Goal: Task Accomplishment & Management: Use online tool/utility

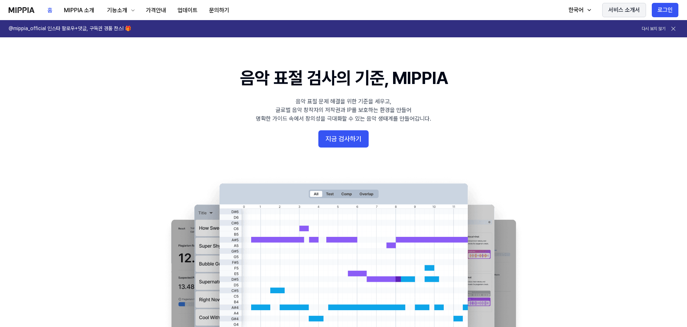
drag, startPoint x: 662, startPoint y: 5, endPoint x: 658, endPoint y: 7, distance: 4.2
click at [662, 5] on button "로그인" at bounding box center [665, 10] width 27 height 14
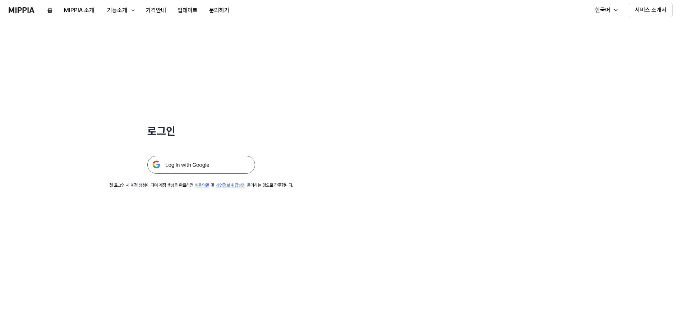
click at [226, 165] on img at bounding box center [201, 165] width 108 height 18
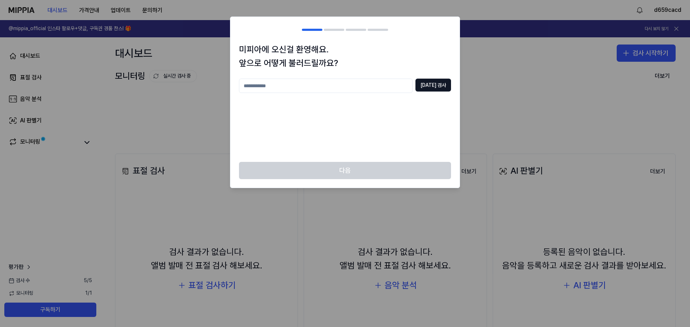
click at [366, 91] on input "text" at bounding box center [326, 86] width 174 height 14
type input "*"
paste input "**********"
type input "**********"
click at [440, 87] on button "[DATE] 검사" at bounding box center [433, 85] width 36 height 13
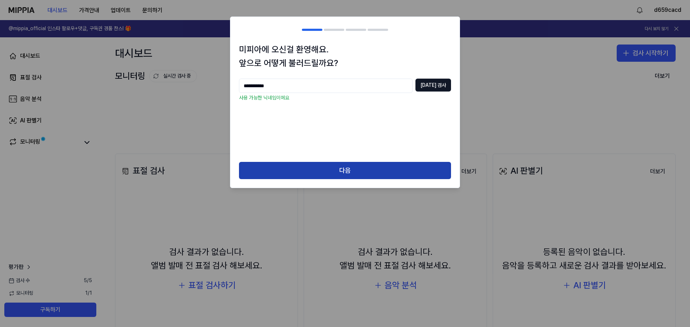
click at [362, 166] on button "다음" at bounding box center [345, 170] width 212 height 17
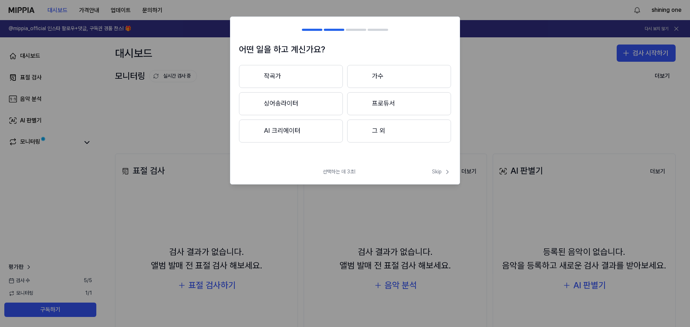
click at [363, 133] on div at bounding box center [362, 130] width 9 height 9
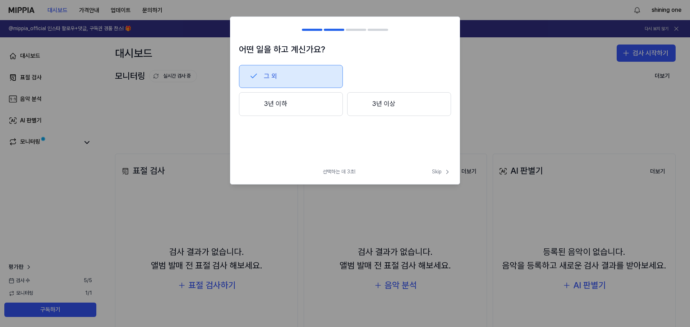
click at [319, 106] on button "3년 이하" at bounding box center [291, 104] width 104 height 24
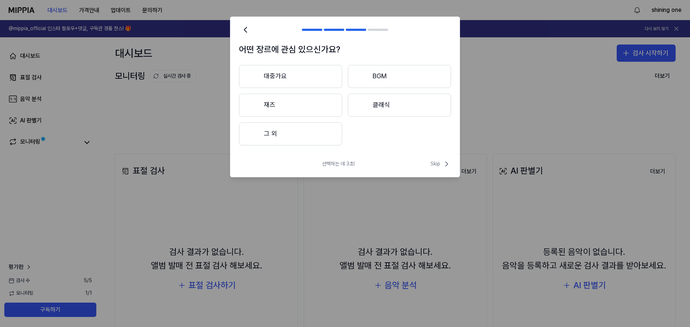
click at [322, 137] on button "그 외" at bounding box center [290, 134] width 103 height 23
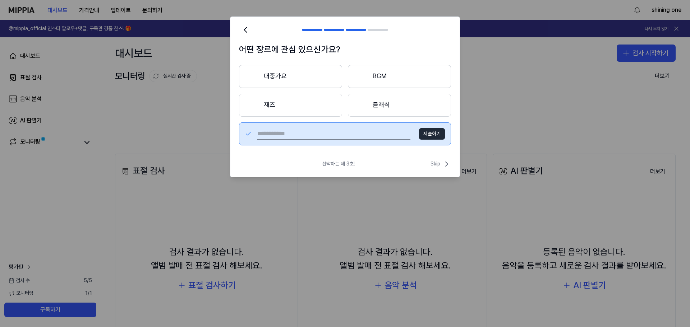
click at [366, 157] on div "어떤 장르에 관심 있으신가요? 대중가요 BGM 재즈 클래식 제출하기 선택하는 데 3초! Skip Skip" at bounding box center [345, 97] width 230 height 161
click at [249, 27] on icon at bounding box center [245, 30] width 10 height 10
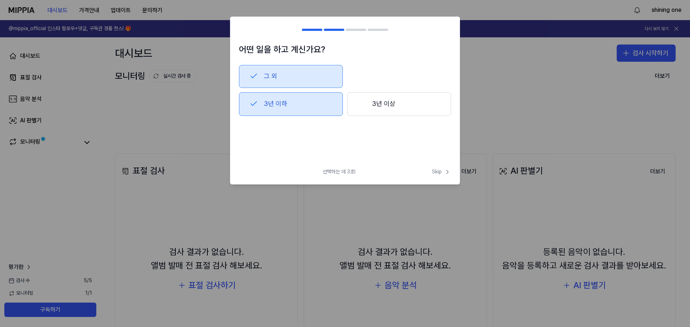
click at [261, 95] on button "3년 이하" at bounding box center [291, 104] width 104 height 24
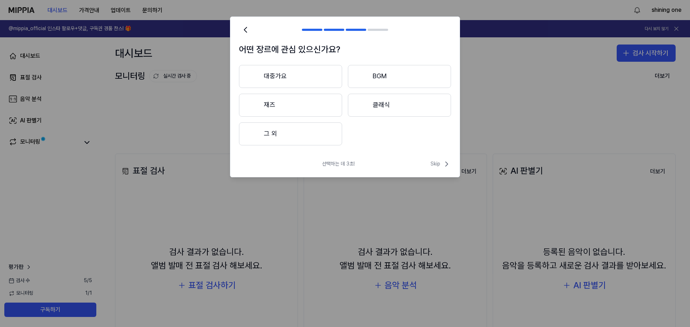
click at [236, 28] on h2 at bounding box center [344, 30] width 229 height 26
click at [239, 29] on h2 at bounding box center [344, 30] width 229 height 26
click at [242, 30] on icon at bounding box center [245, 30] width 10 height 10
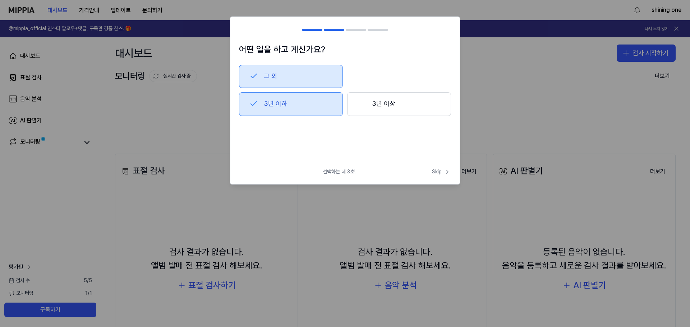
click at [242, 30] on div at bounding box center [243, 30] width 9 height 9
click at [274, 70] on button "그 외" at bounding box center [291, 76] width 104 height 23
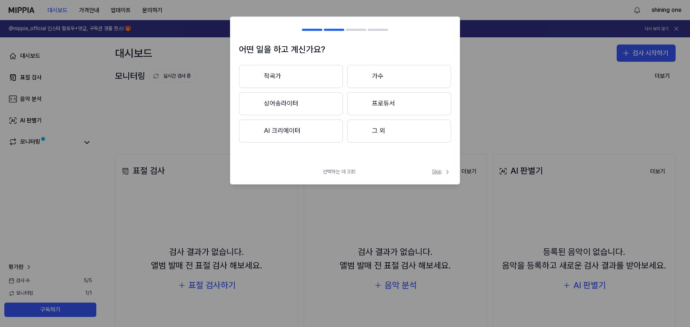
click at [442, 171] on span "Skip" at bounding box center [441, 172] width 19 height 7
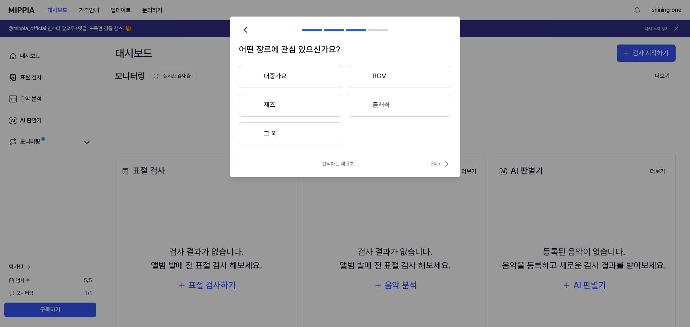
click at [440, 164] on span "Skip" at bounding box center [441, 164] width 20 height 9
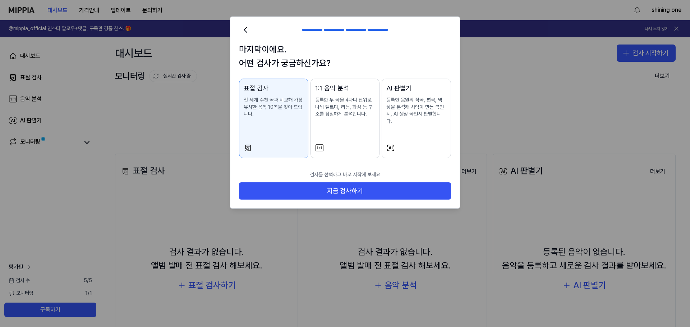
click at [402, 126] on div "AI 판별기 등록한 음원의 작곡, 편곡, 믹싱을 분석해 사람이 만든 곡인지, AI 생성 곡인지 판별합니다." at bounding box center [416, 111] width 60 height 56
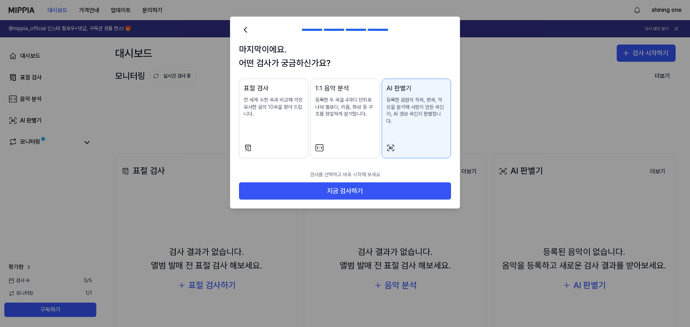
click at [344, 120] on div "1:1 음악 분석 등록한 두 곡을 4마디 단위로 나눠 멜로디, 리듬, 화성 등 구조를 정밀하게 분석합니다." at bounding box center [345, 107] width 60 height 49
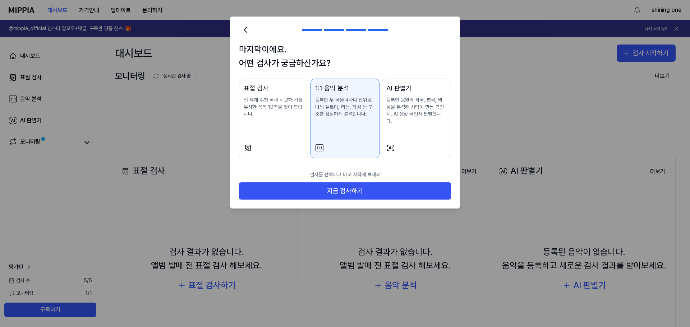
click at [289, 117] on p "전 세계 수천 곡과 비교해 가장 유사한 음악 10곡을 찾아 드립니다." at bounding box center [274, 107] width 60 height 21
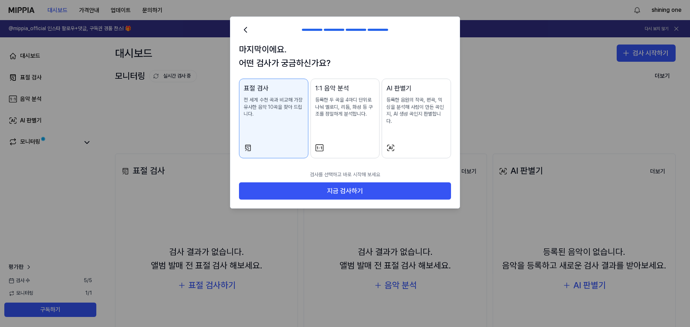
click at [401, 130] on div "AI 판별기 등록한 음원의 작곡, 편곡, 믹싱을 분석해 사람이 만든 곡인지, AI 생성 곡인지 판별합니다." at bounding box center [416, 111] width 60 height 56
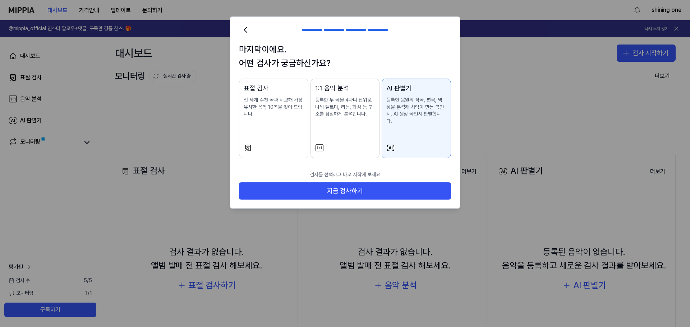
click at [272, 127] on div "표절 검사 전 세계 수천 곡과 비교해 가장 유사한 음악 10곡을 찾아 드립니다." at bounding box center [274, 107] width 60 height 49
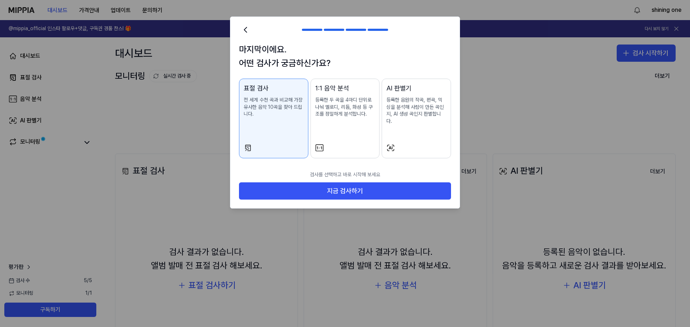
click at [425, 144] on div at bounding box center [416, 148] width 60 height 9
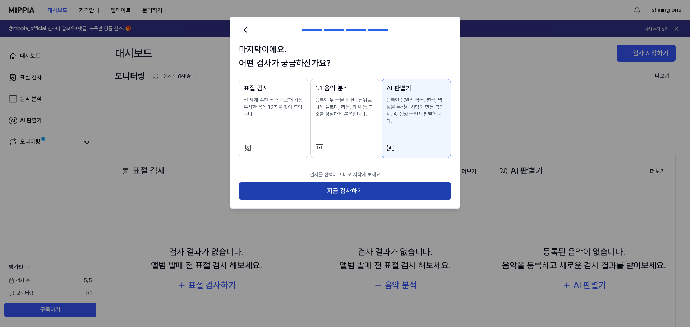
click at [351, 187] on button "지금 검사하기" at bounding box center [345, 191] width 212 height 17
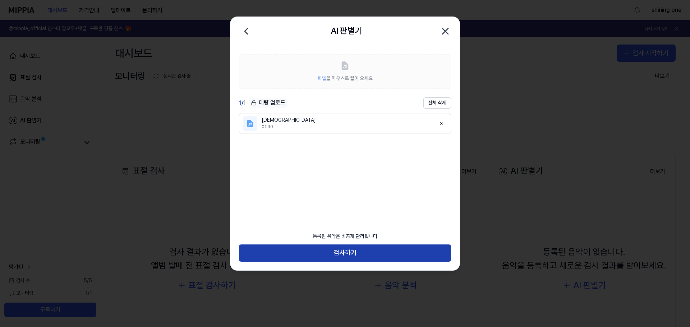
click at [368, 253] on button "검사하기" at bounding box center [345, 253] width 212 height 17
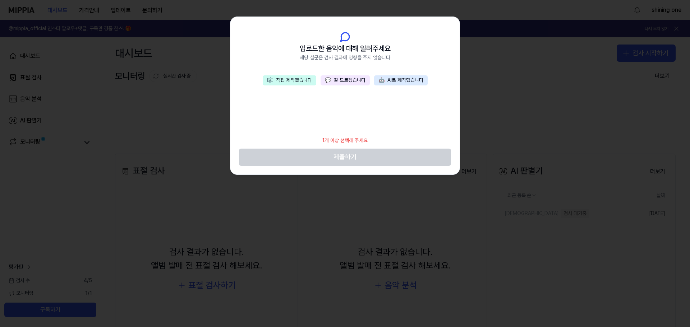
click at [410, 80] on button "🤖 AI로 제작했습니다" at bounding box center [401, 80] width 54 height 10
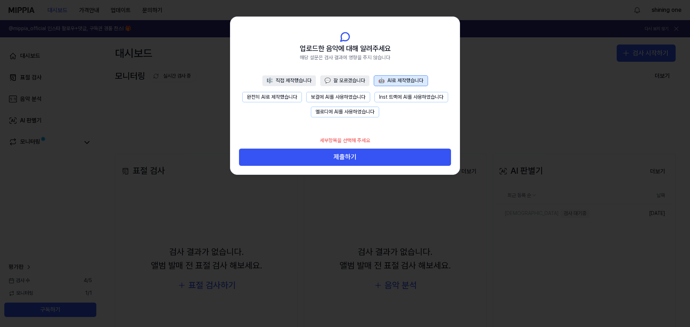
click at [282, 97] on button "완전히 AI로 제작했습니다" at bounding box center [272, 97] width 60 height 11
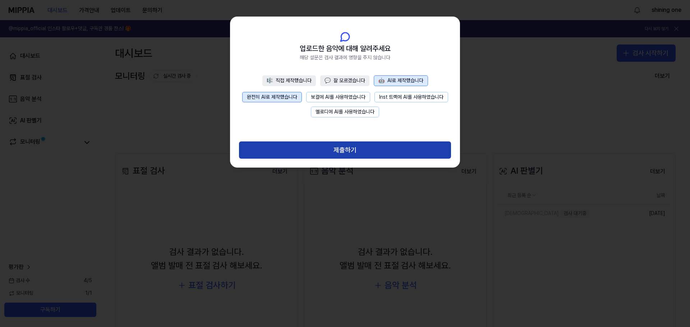
click at [358, 151] on button "제출하기" at bounding box center [345, 150] width 212 height 17
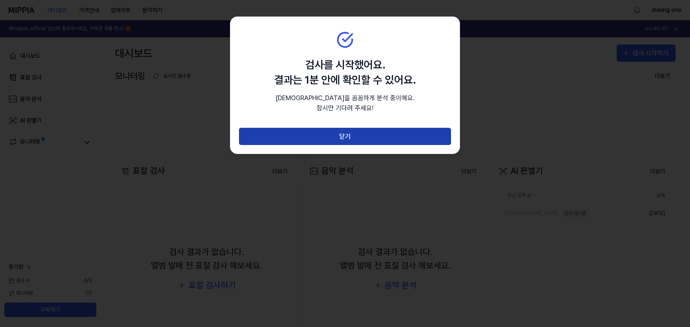
click at [359, 137] on button "닫기" at bounding box center [345, 136] width 212 height 17
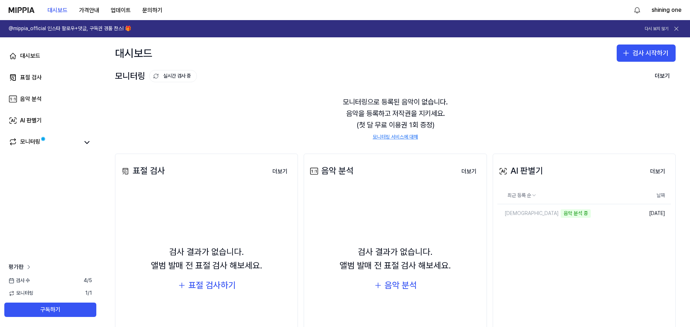
click at [21, 266] on span "평가판" at bounding box center [16, 267] width 15 height 9
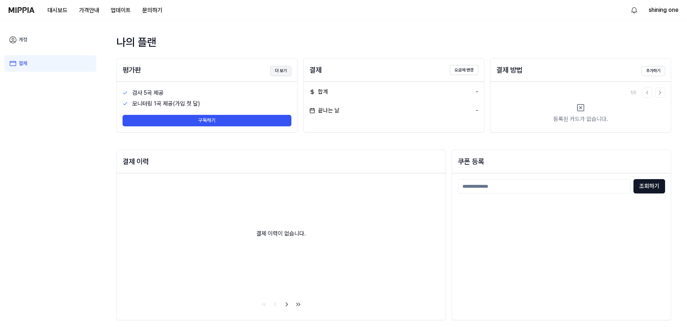
click at [283, 71] on button "더 보기" at bounding box center [280, 71] width 21 height 10
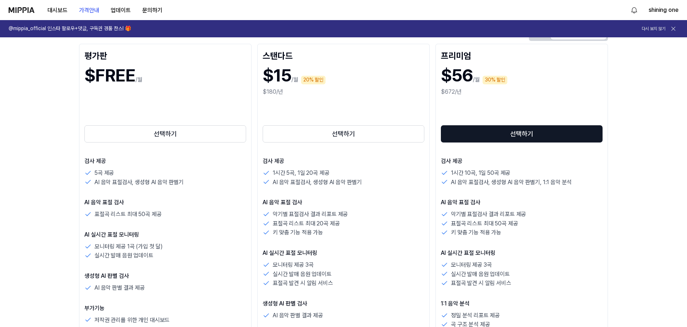
scroll to position [108, 0]
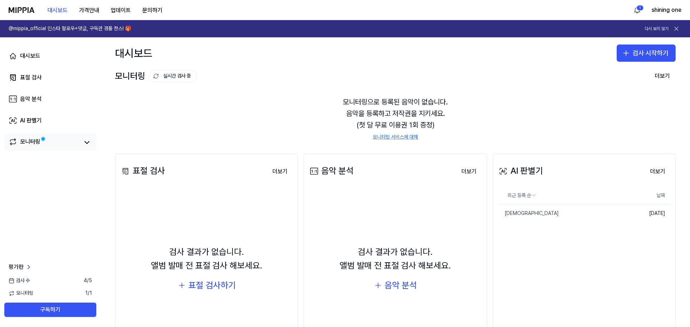
click at [46, 144] on link "모니터링" at bounding box center [44, 143] width 70 height 10
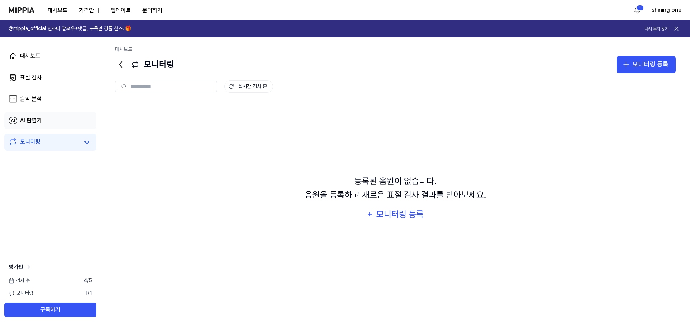
click at [22, 117] on div "AI 판별기" at bounding box center [31, 120] width 22 height 9
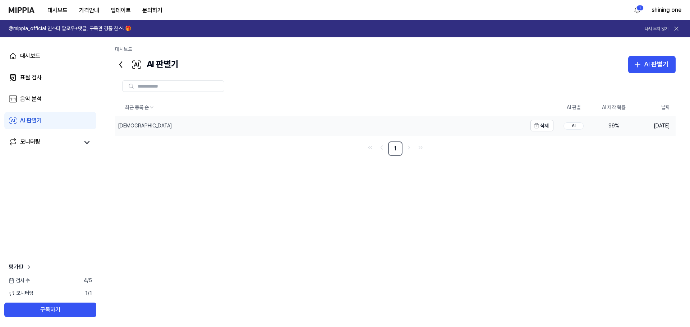
click at [286, 125] on div "[DEMOGRAPHIC_DATA]" at bounding box center [321, 125] width 412 height 19
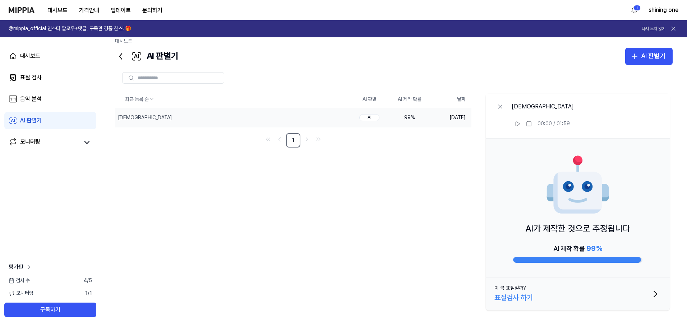
scroll to position [9, 0]
click at [567, 151] on div "AI가 제작한 것으로 추정됩니다 AI 제작 확률 99 %" at bounding box center [578, 207] width 184 height 139
click at [630, 293] on button "이 곡 표절일까? 표절검사 하기" at bounding box center [578, 293] width 184 height 33
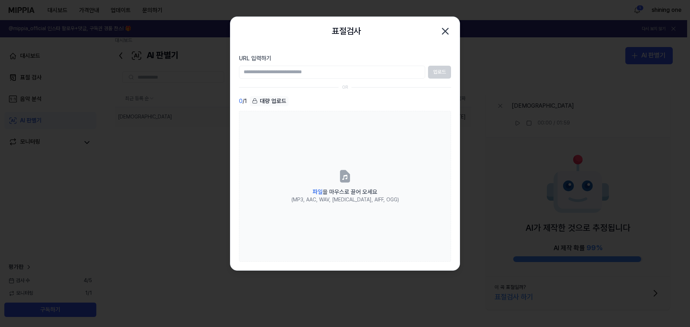
click at [440, 34] on icon "button" at bounding box center [445, 31] width 11 height 11
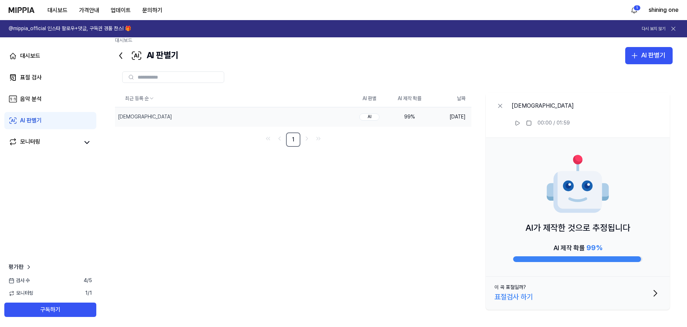
click at [635, 16] on div "대시보드 가격안내 업데이트 문의하기 1 shining one" at bounding box center [344, 10] width 670 height 20
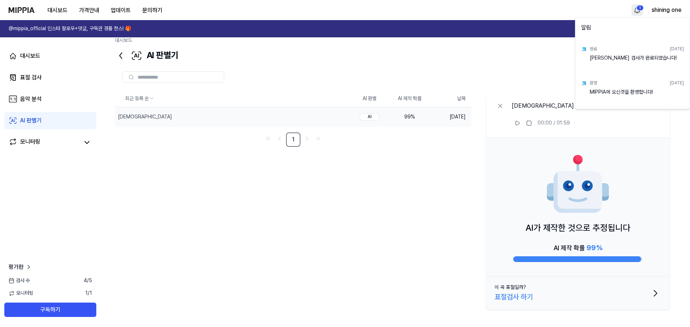
click at [635, 12] on html "대시보드 가격안내 업데이트 문의하기 1 shining one @mippia_official 인스타 팔로우+댓글, 구독권 경품 찬스! 🎁 다시 …" at bounding box center [345, 154] width 690 height 327
click at [637, 10] on html "대시보드 가격안내 업데이트 문의하기 shining one @mippia_official 인스타 팔로우+댓글, 구독권 경품 찬스! 🎁 다시 보지…" at bounding box center [345, 154] width 690 height 327
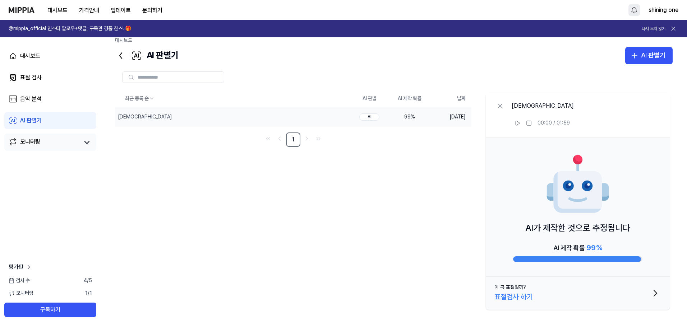
click at [75, 141] on link "모니터링" at bounding box center [44, 143] width 70 height 10
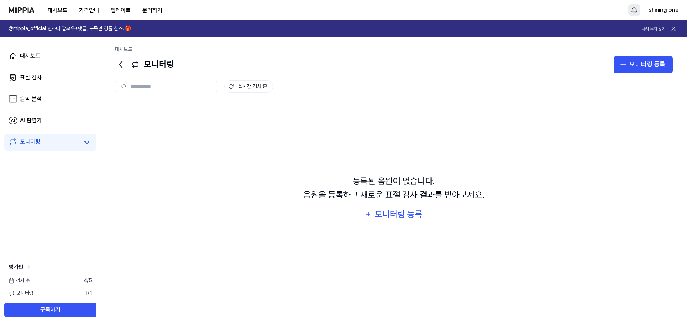
scroll to position [0, 0]
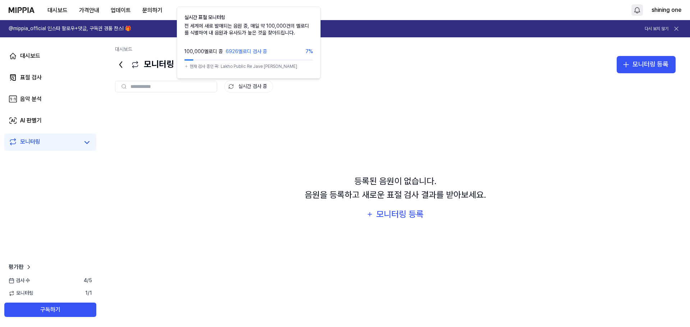
click at [234, 87] on button "실시간 검사 중" at bounding box center [248, 86] width 49 height 12
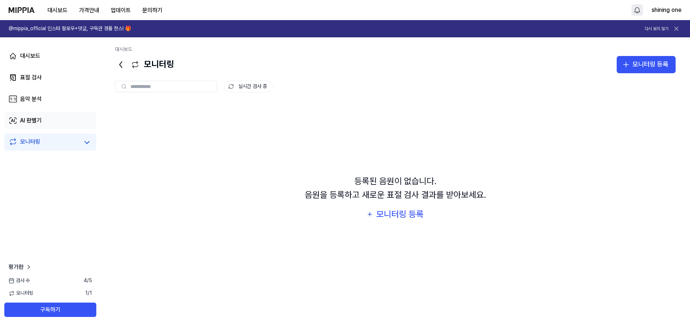
click at [49, 126] on link "AI 판별기" at bounding box center [50, 120] width 92 height 17
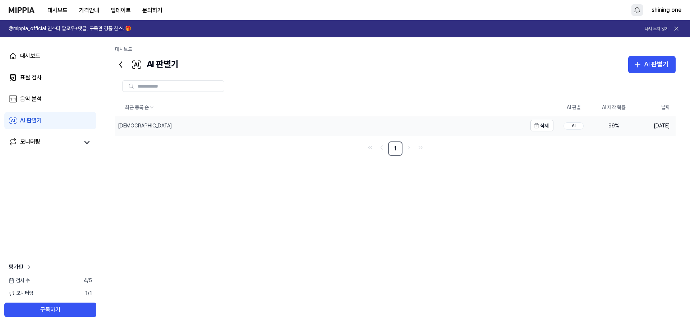
click at [467, 124] on div "[DEMOGRAPHIC_DATA]" at bounding box center [321, 125] width 412 height 19
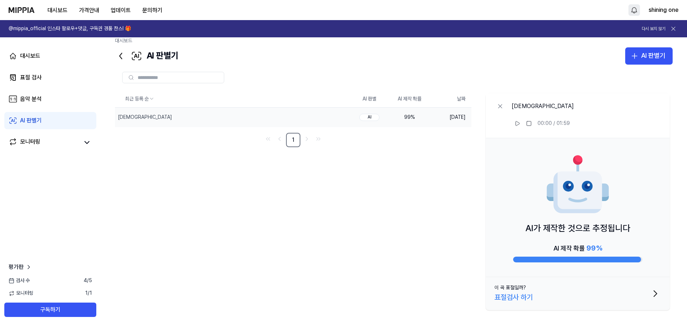
scroll to position [9, 0]
click at [556, 293] on button "이 곡 표절일까? 표절검사 하기" at bounding box center [578, 293] width 184 height 33
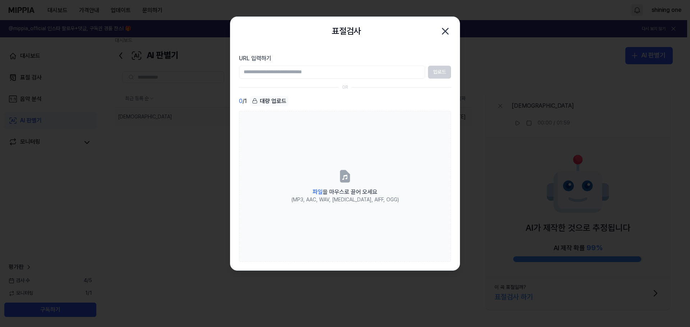
click at [446, 32] on icon "button" at bounding box center [445, 31] width 6 height 6
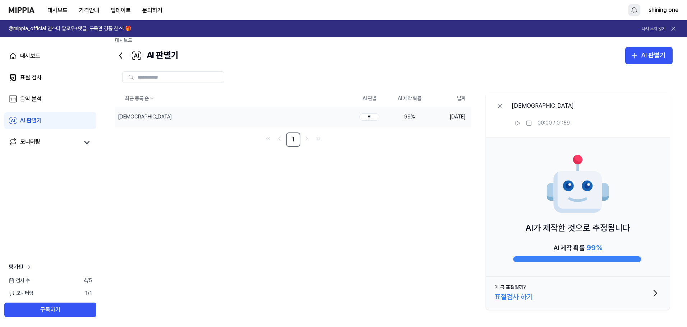
drag, startPoint x: 40, startPoint y: 141, endPoint x: 72, endPoint y: 126, distance: 35.2
click at [40, 141] on div "모니터링" at bounding box center [30, 143] width 20 height 10
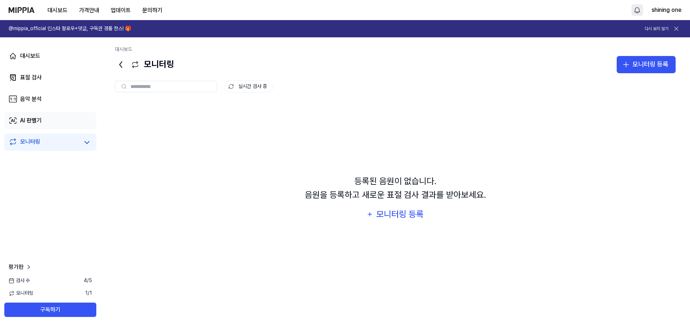
click at [54, 121] on link "AI 판별기" at bounding box center [50, 120] width 92 height 17
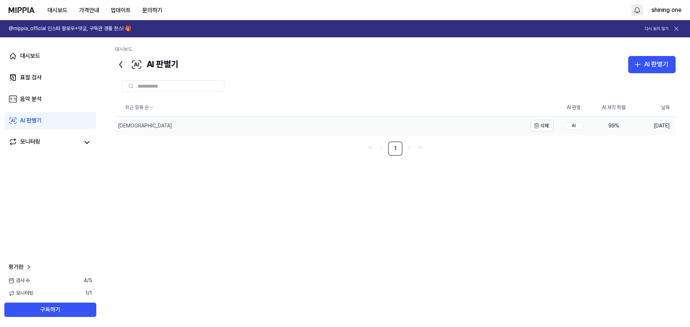
click at [439, 126] on div "[DEMOGRAPHIC_DATA]" at bounding box center [321, 125] width 412 height 19
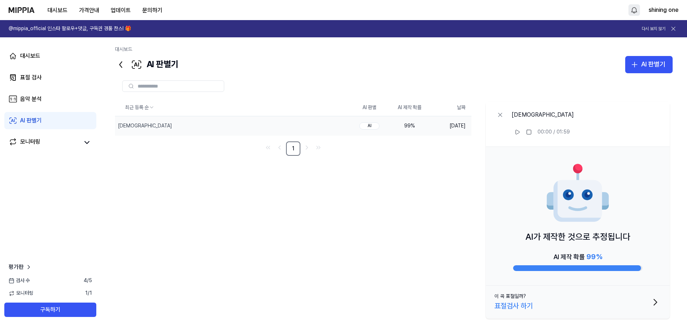
click at [512, 301] on div "표절검사 하기" at bounding box center [513, 305] width 38 height 11
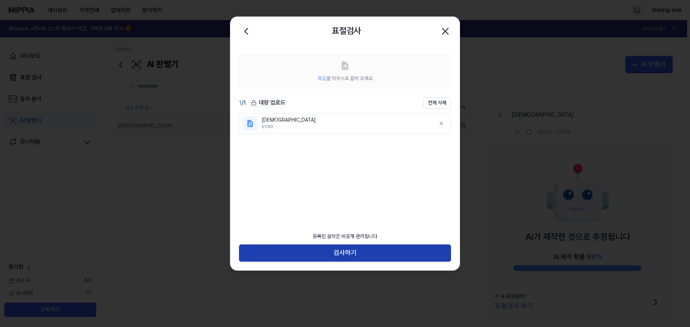
click at [366, 250] on button "검사하기" at bounding box center [345, 253] width 212 height 17
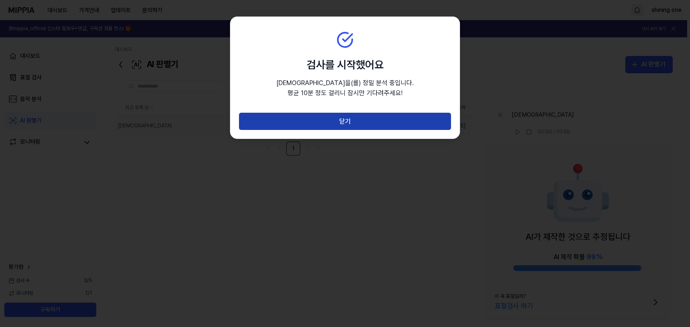
click at [397, 119] on button "닫기" at bounding box center [345, 121] width 212 height 17
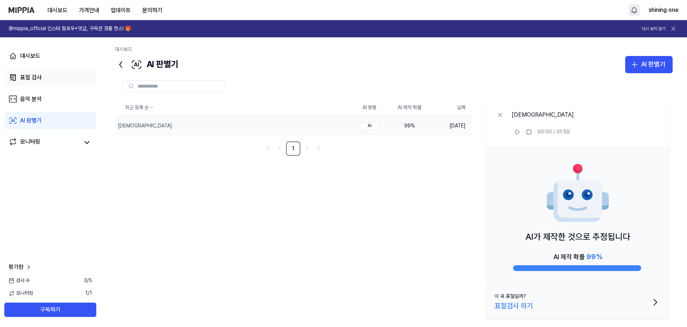
click at [46, 78] on link "표절 검사" at bounding box center [50, 77] width 92 height 17
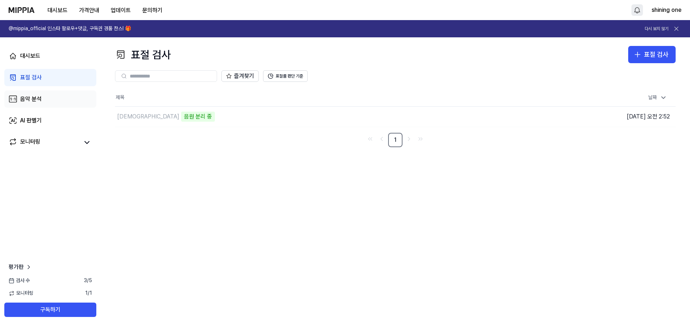
click at [46, 105] on link "음악 분석" at bounding box center [50, 99] width 92 height 17
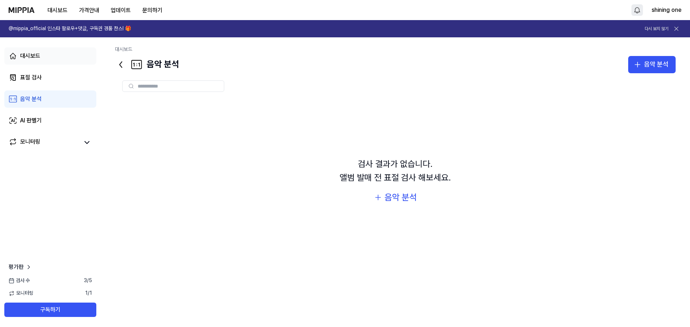
click at [36, 60] on div "대시보드" at bounding box center [30, 56] width 20 height 9
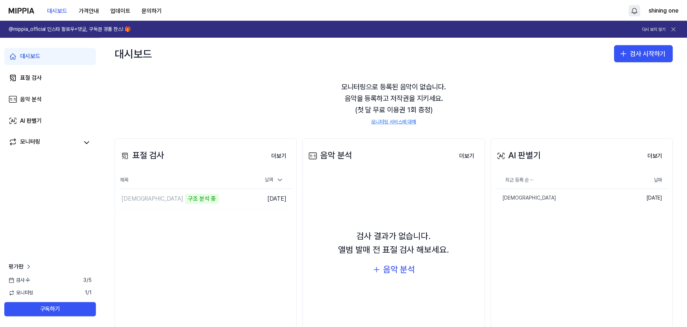
scroll to position [11, 0]
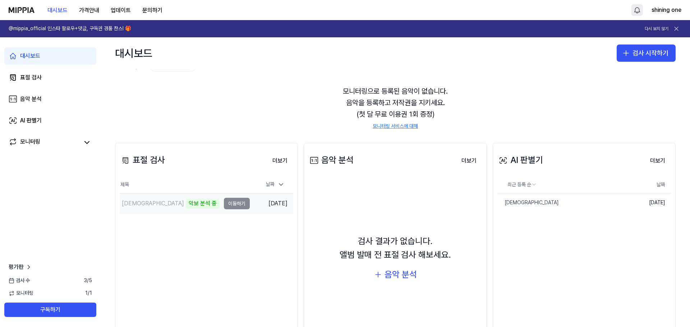
click at [238, 204] on td "Zeus 악보 분석 중 이동하기" at bounding box center [185, 204] width 130 height 20
click at [34, 78] on div "표절 검사" at bounding box center [31, 77] width 22 height 9
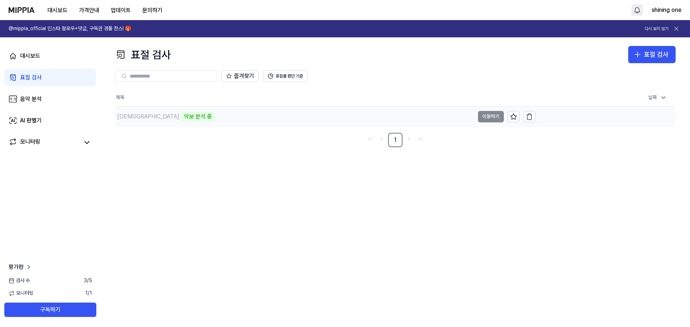
click at [198, 121] on div "Zeus 악보 분석 중" at bounding box center [294, 117] width 359 height 20
click at [281, 74] on button "표절률 판단 기준" at bounding box center [285, 75] width 45 height 11
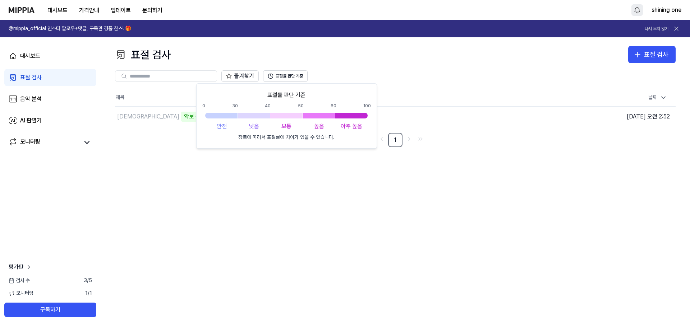
click at [285, 63] on div "표절 검사 표절 검사" at bounding box center [395, 54] width 561 height 17
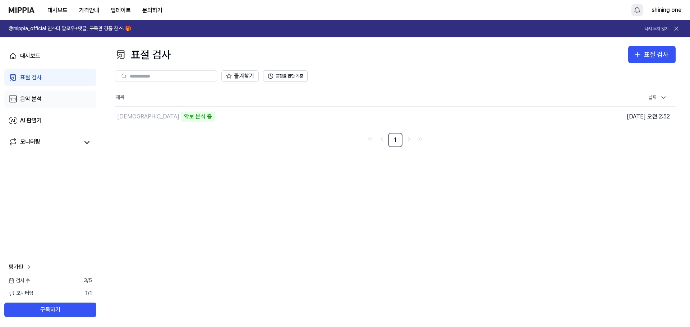
click at [46, 104] on link "음악 분석" at bounding box center [50, 99] width 92 height 17
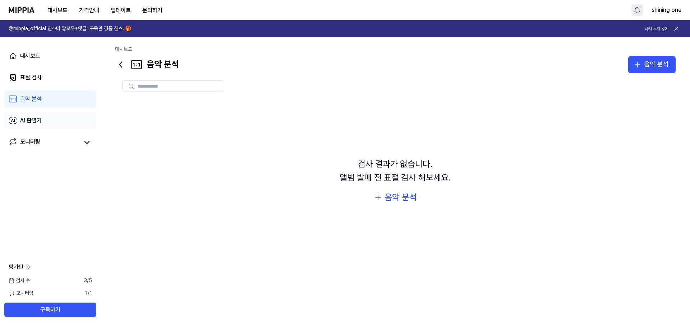
click at [41, 118] on div "AI 판별기" at bounding box center [31, 120] width 22 height 9
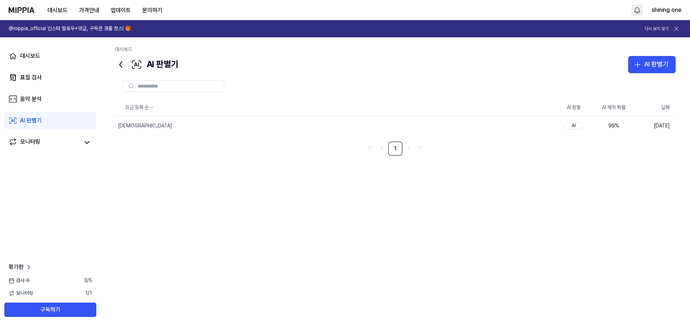
click at [147, 67] on div "AI 판별기" at bounding box center [147, 64] width 64 height 17
click at [351, 121] on div "[DEMOGRAPHIC_DATA]" at bounding box center [321, 125] width 412 height 19
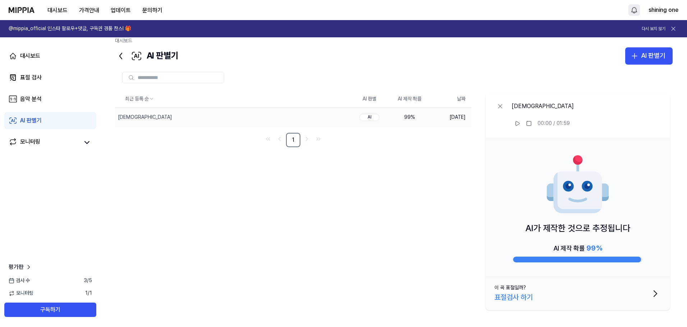
scroll to position [9, 0]
click at [517, 123] on icon at bounding box center [518, 123] width 6 height 6
click at [517, 124] on rect at bounding box center [516, 123] width 1 height 4
click at [72, 99] on link "음악 분석" at bounding box center [50, 99] width 92 height 17
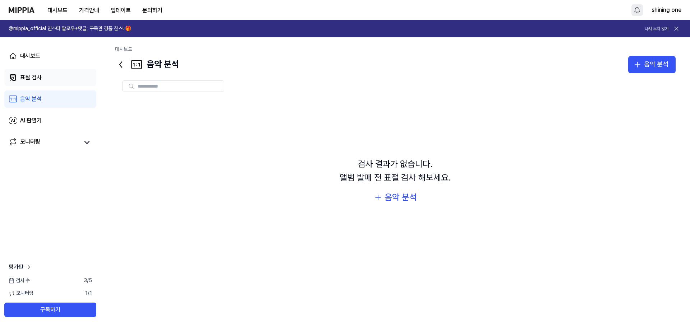
click at [55, 79] on link "표절 검사" at bounding box center [50, 77] width 92 height 17
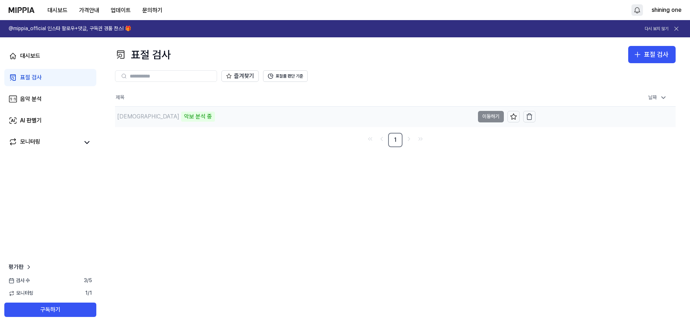
click at [228, 123] on div "Zeus 악보 분석 중" at bounding box center [294, 117] width 359 height 20
click at [60, 9] on button "대시보드" at bounding box center [58, 10] width 32 height 14
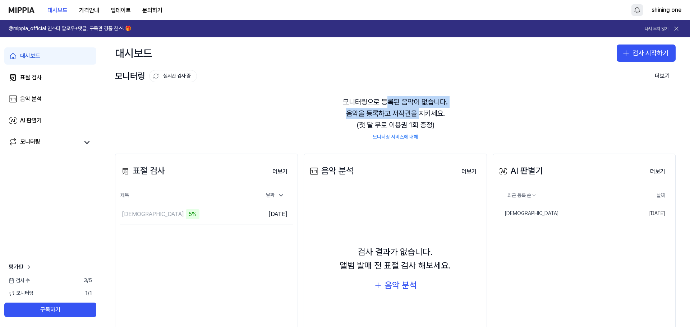
drag, startPoint x: 397, startPoint y: 105, endPoint x: 422, endPoint y: 113, distance: 25.7
click at [420, 113] on div "모니터링으로 등록된 음악이 없습니다. 음악을 등록하고 저작권을 지키세요. (첫 달 무료 이용권 1회 증정) 모니터링 서비스에 대해" at bounding box center [395, 119] width 561 height 62
click at [422, 113] on div "모니터링으로 등록된 음악이 없습니다. 음악을 등록하고 저작권을 지키세요. (첫 달 무료 이용권 1회 증정) 모니터링 서비스에 대해" at bounding box center [395, 119] width 561 height 62
drag, startPoint x: 394, startPoint y: 93, endPoint x: 406, endPoint y: 116, distance: 26.2
click at [406, 116] on div "모니터링으로 등록된 음악이 없습니다. 음악을 등록하고 저작권을 지키세요. (첫 달 무료 이용권 1회 증정) 모니터링 서비스에 대해" at bounding box center [395, 119] width 561 height 62
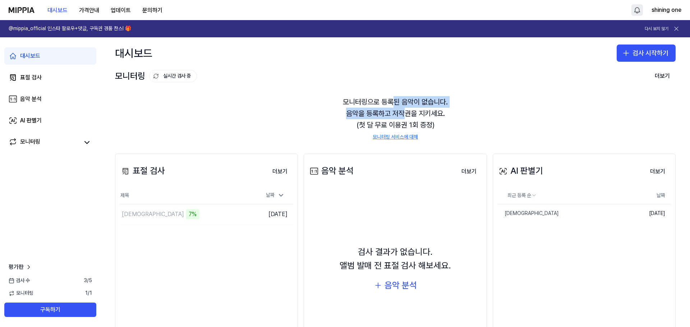
click at [406, 112] on div "모니터링으로 등록된 음악이 없습니다. 음악을 등록하고 저작권을 지키세요. (첫 달 무료 이용권 1회 증정) 모니터링 서비스에 대해" at bounding box center [395, 119] width 561 height 62
drag, startPoint x: 383, startPoint y: 101, endPoint x: 397, endPoint y: 116, distance: 21.1
click at [397, 116] on div "모니터링으로 등록된 음악이 없습니다. 음악을 등록하고 저작권을 지키세요. (첫 달 무료 이용권 1회 증정) 모니터링 서비스에 대해" at bounding box center [395, 119] width 561 height 62
click at [33, 77] on div "표절 검사" at bounding box center [31, 77] width 22 height 9
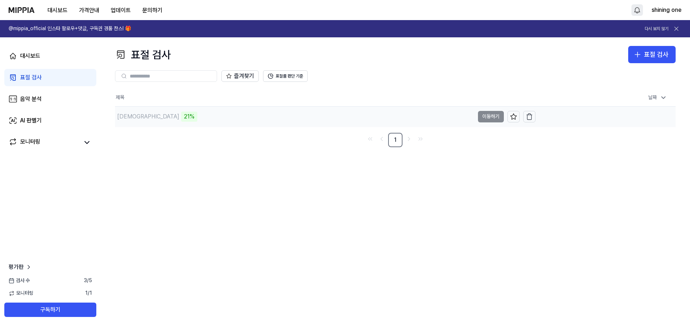
click at [181, 119] on div "[DEMOGRAPHIC_DATA] 21%" at bounding box center [294, 117] width 359 height 20
click at [270, 114] on div "[DEMOGRAPHIC_DATA] 22%" at bounding box center [294, 117] width 359 height 20
click at [482, 115] on td "[DEMOGRAPHIC_DATA] 24% 이동하기" at bounding box center [325, 117] width 420 height 20
click at [279, 80] on button "표절률 판단 기준" at bounding box center [285, 75] width 45 height 11
click at [281, 78] on button "표절률 판단 기준" at bounding box center [285, 75] width 45 height 11
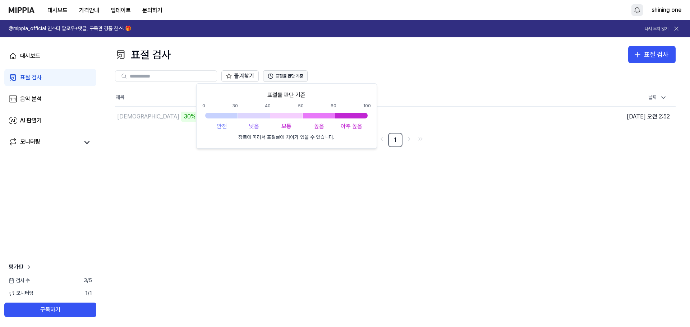
click at [281, 78] on button "표절률 판단 기준" at bounding box center [285, 75] width 45 height 11
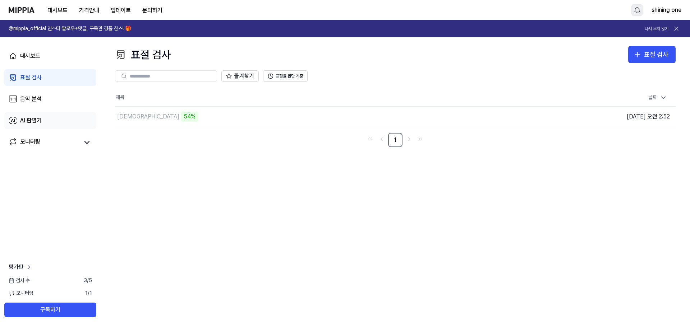
drag, startPoint x: 29, startPoint y: 133, endPoint x: 32, endPoint y: 129, distance: 4.8
click at [29, 133] on div "대시보드 표절 검사 음악 분석 AI 판별기 모니터링" at bounding box center [50, 99] width 101 height 124
click at [34, 126] on link "AI 판별기" at bounding box center [50, 120] width 92 height 17
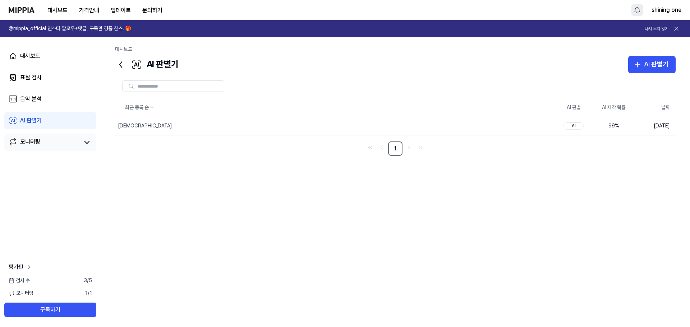
click at [33, 139] on div "모니터링" at bounding box center [30, 143] width 20 height 10
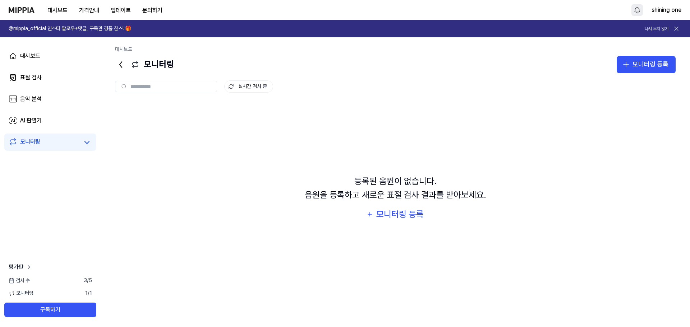
click at [676, 29] on icon at bounding box center [676, 28] width 7 height 7
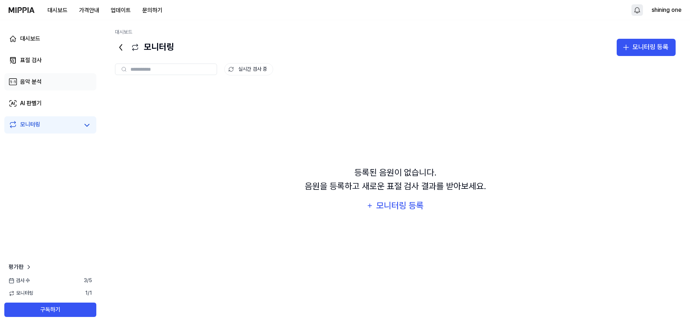
click at [33, 74] on link "음악 분석" at bounding box center [50, 81] width 92 height 17
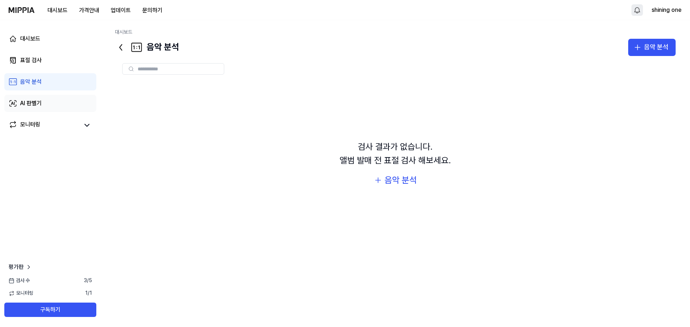
click at [28, 101] on div "AI 판별기" at bounding box center [31, 103] width 22 height 9
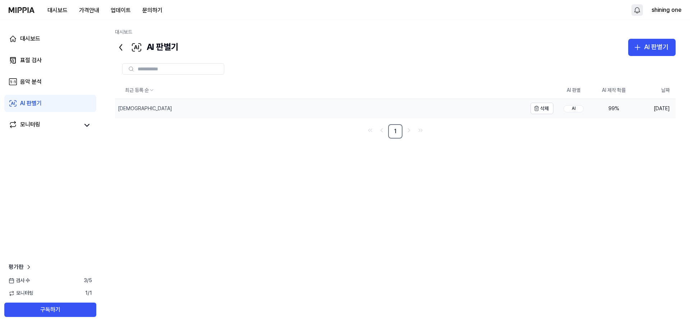
click at [215, 111] on div "[DEMOGRAPHIC_DATA]" at bounding box center [321, 108] width 412 height 19
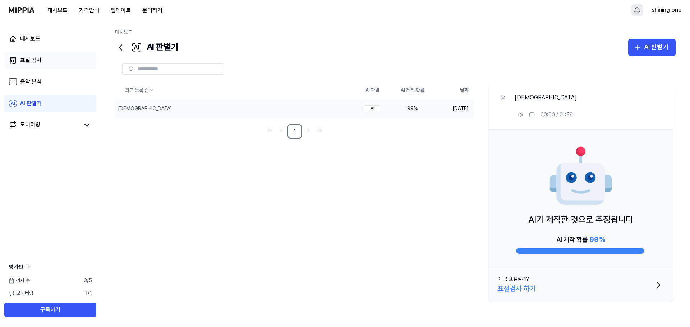
click at [28, 60] on div "표절 검사" at bounding box center [31, 60] width 22 height 9
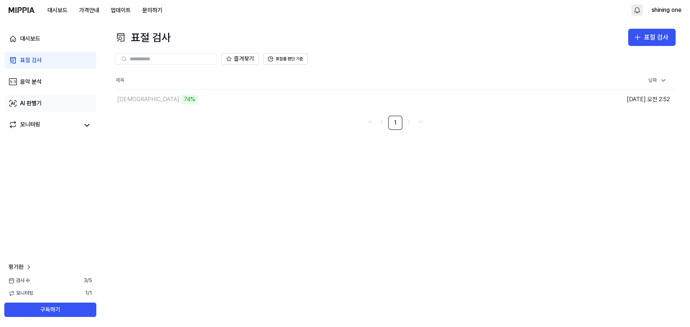
click at [19, 101] on link "AI 판별기" at bounding box center [50, 103] width 92 height 17
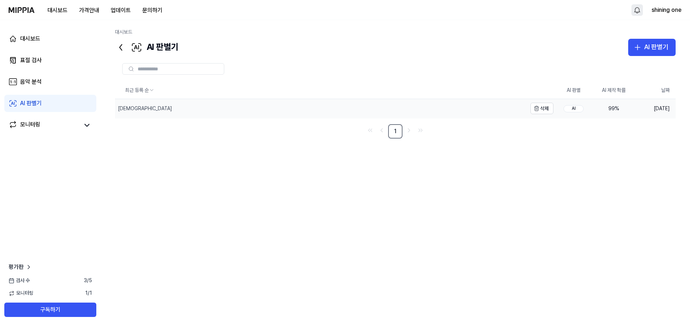
click at [185, 115] on div "[DEMOGRAPHIC_DATA]" at bounding box center [321, 108] width 412 height 19
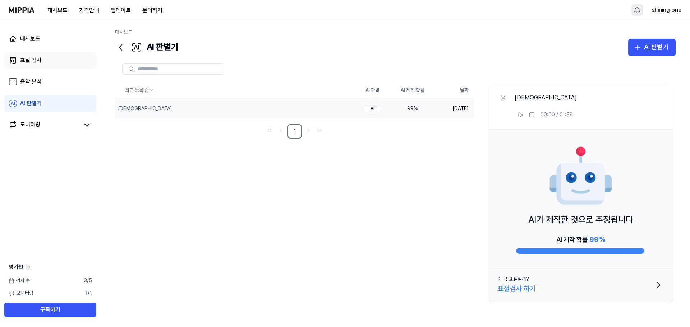
click at [56, 61] on link "표절 검사" at bounding box center [50, 60] width 92 height 17
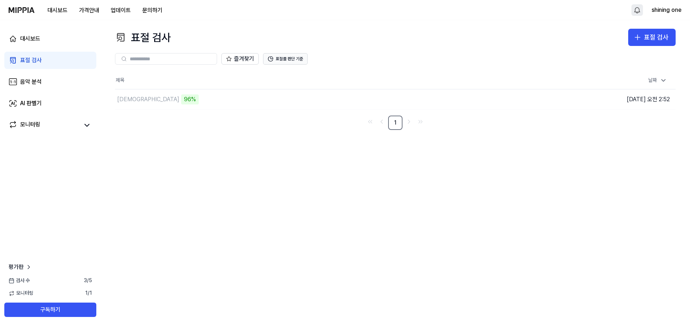
click at [275, 57] on button "표절률 판단 기준" at bounding box center [285, 58] width 45 height 11
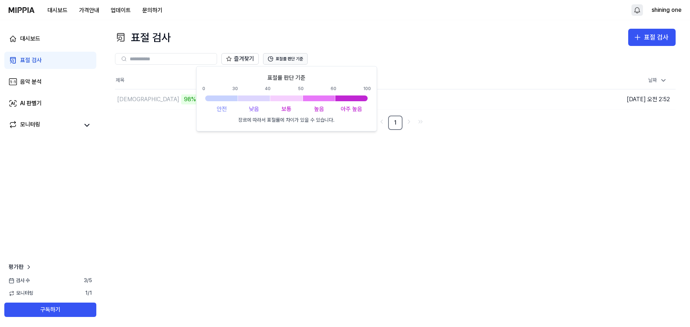
click at [280, 61] on button "표절률 판단 기준" at bounding box center [285, 58] width 45 height 11
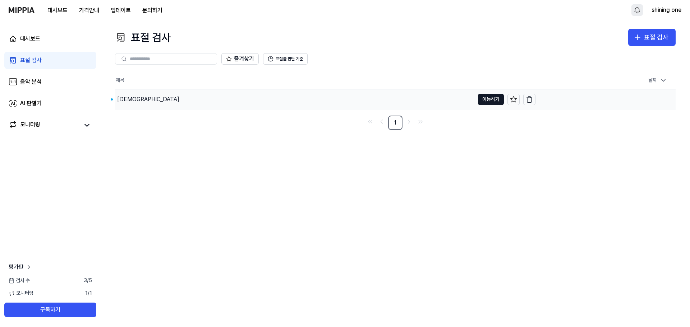
click at [215, 98] on div "[DEMOGRAPHIC_DATA]" at bounding box center [294, 99] width 359 height 20
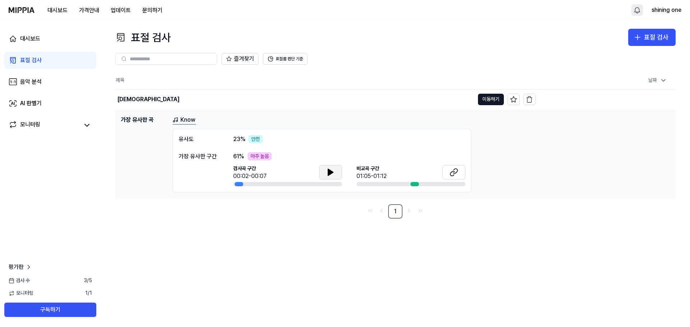
click at [333, 173] on icon at bounding box center [330, 172] width 9 height 9
click at [333, 170] on icon at bounding box center [330, 172] width 9 height 9
click at [457, 172] on icon at bounding box center [454, 172] width 9 height 9
click at [326, 174] on button at bounding box center [330, 172] width 23 height 14
click at [327, 171] on icon at bounding box center [330, 172] width 9 height 9
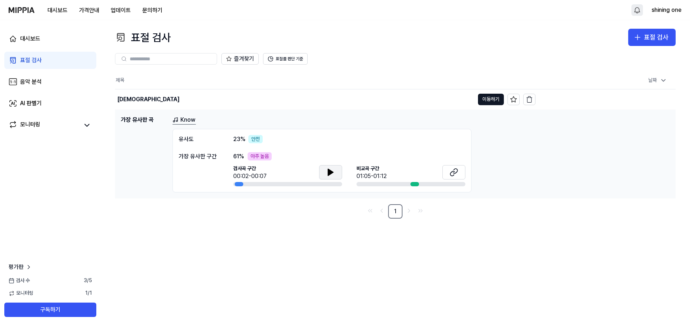
click at [259, 156] on div "아주 높음" at bounding box center [260, 156] width 24 height 9
click at [216, 153] on div "가장 유사한 구간" at bounding box center [199, 156] width 40 height 9
click at [183, 118] on link "Know" at bounding box center [183, 120] width 23 height 9
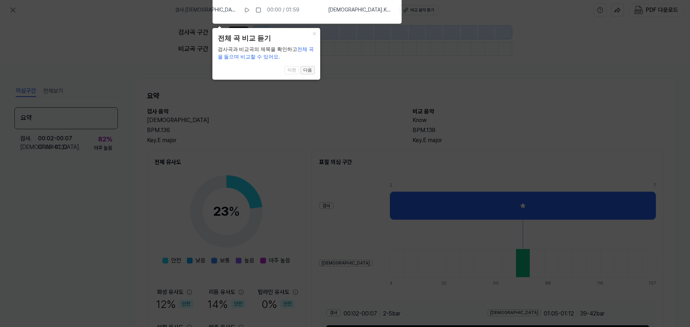
click at [310, 68] on button "다음" at bounding box center [307, 70] width 14 height 9
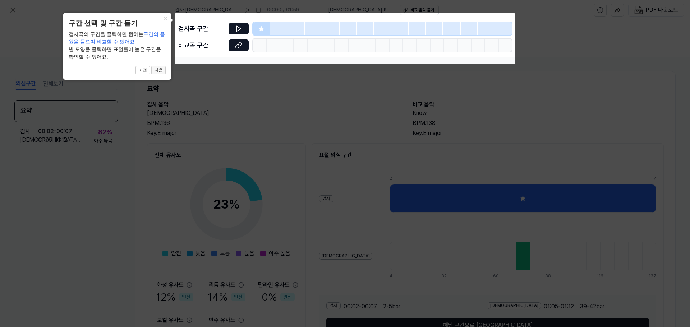
click at [158, 69] on button "다음" at bounding box center [158, 70] width 14 height 9
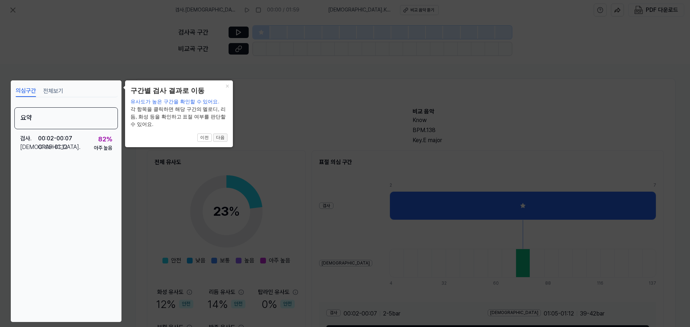
click at [219, 142] on button "다음" at bounding box center [220, 138] width 14 height 9
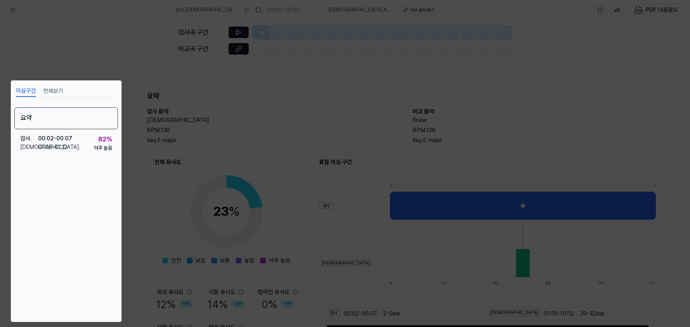
scroll to position [54, 0]
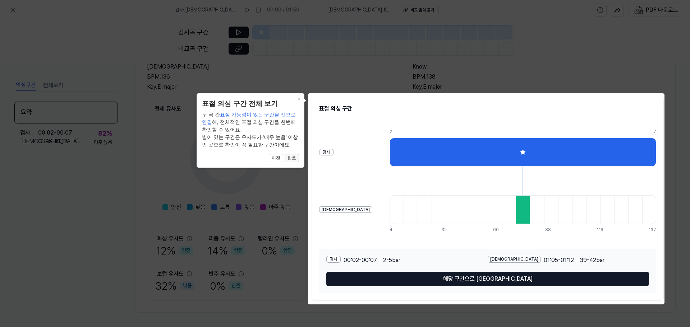
click at [291, 160] on button "완료" at bounding box center [292, 158] width 14 height 9
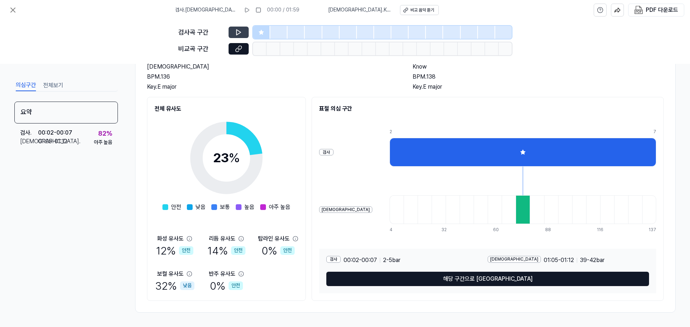
click at [240, 32] on icon at bounding box center [238, 32] width 4 height 5
click at [238, 32] on icon at bounding box center [238, 32] width 7 height 7
click at [262, 31] on icon at bounding box center [261, 32] width 5 height 5
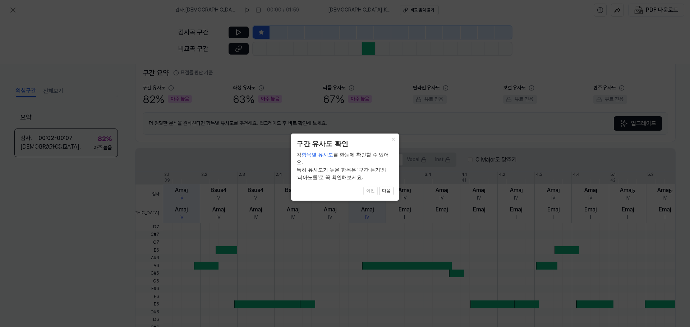
scroll to position [166, 0]
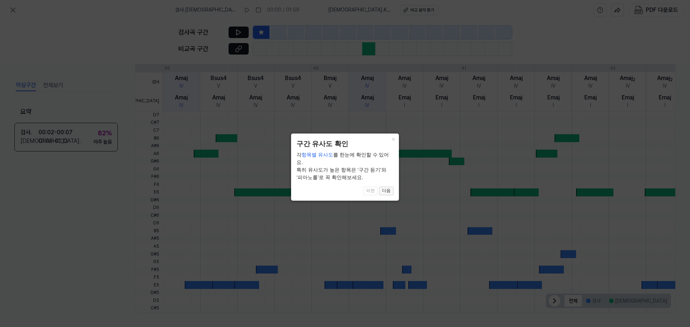
click at [389, 187] on button "다음" at bounding box center [386, 191] width 14 height 9
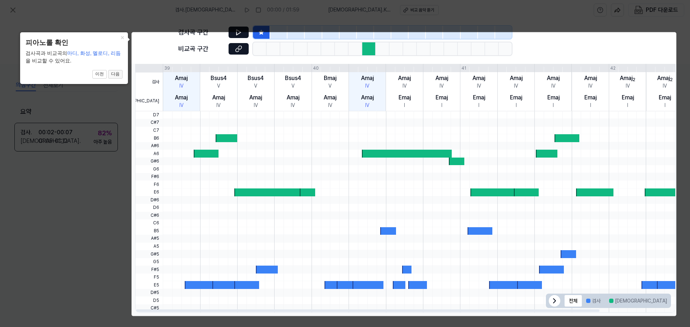
click at [116, 73] on button "다음" at bounding box center [115, 74] width 14 height 9
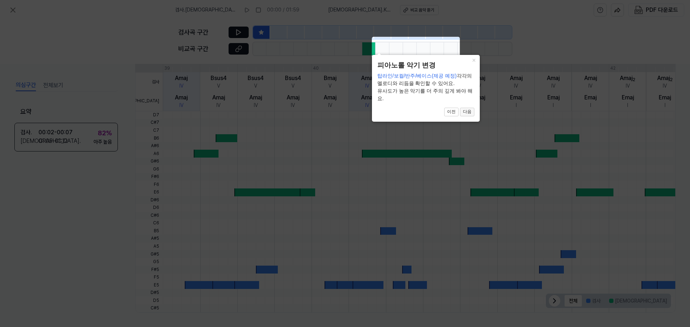
click at [469, 111] on button "다음" at bounding box center [467, 112] width 14 height 9
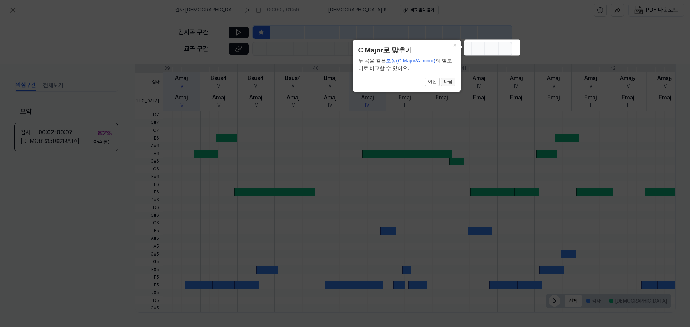
click at [447, 82] on button "다음" at bounding box center [448, 82] width 14 height 9
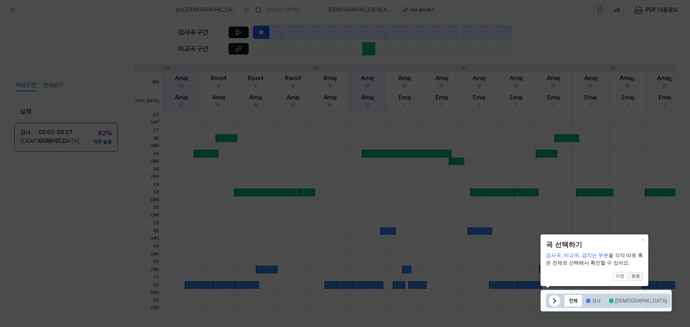
click at [635, 279] on button "완료" at bounding box center [636, 276] width 14 height 9
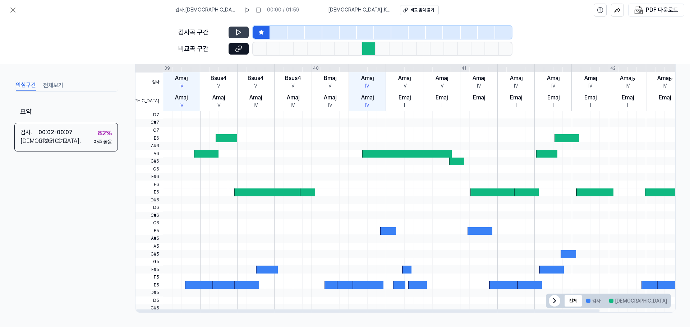
click at [238, 34] on icon at bounding box center [238, 32] width 4 height 5
click at [239, 33] on icon at bounding box center [238, 32] width 7 height 7
click at [368, 48] on div at bounding box center [369, 48] width 14 height 13
click at [358, 29] on div at bounding box center [365, 32] width 17 height 13
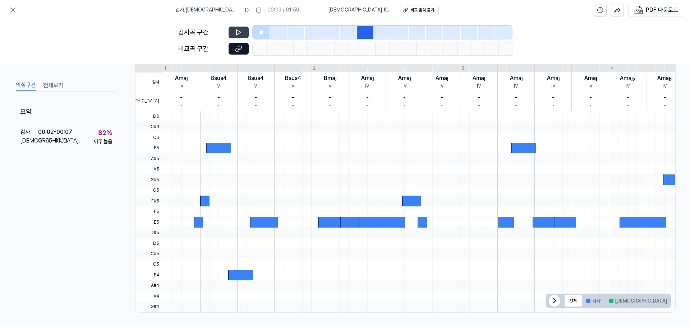
scroll to position [151, 0]
click at [275, 29] on div at bounding box center [278, 32] width 17 height 13
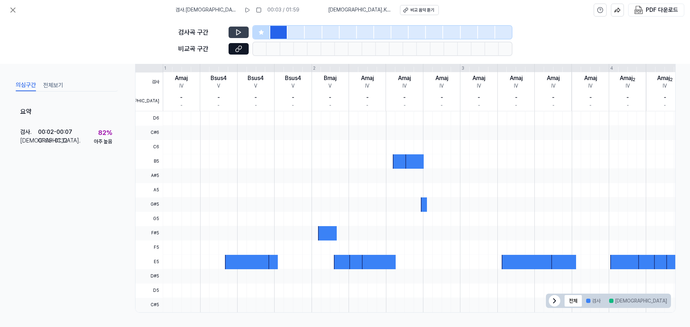
click at [263, 29] on icon at bounding box center [261, 32] width 6 height 6
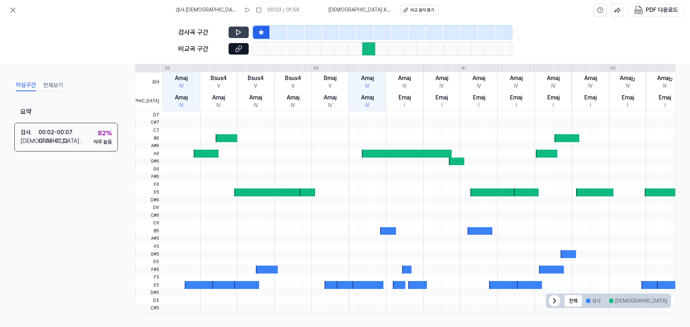
click at [237, 30] on icon at bounding box center [238, 32] width 4 height 5
click at [237, 30] on icon at bounding box center [237, 32] width 1 height 5
click at [555, 304] on icon at bounding box center [554, 301] width 9 height 9
click at [658, 305] on icon at bounding box center [662, 301] width 9 height 9
click at [592, 300] on button "검사" at bounding box center [593, 300] width 23 height 11
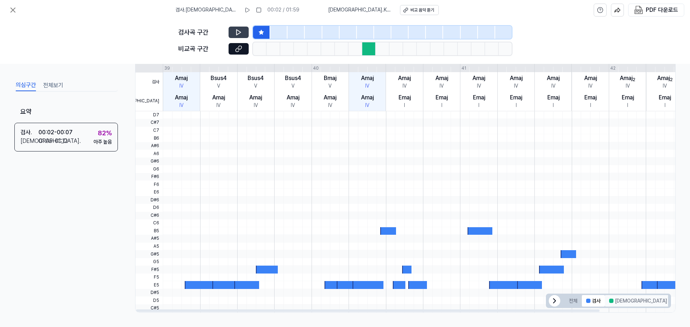
click at [609, 300] on div at bounding box center [611, 301] width 4 height 4
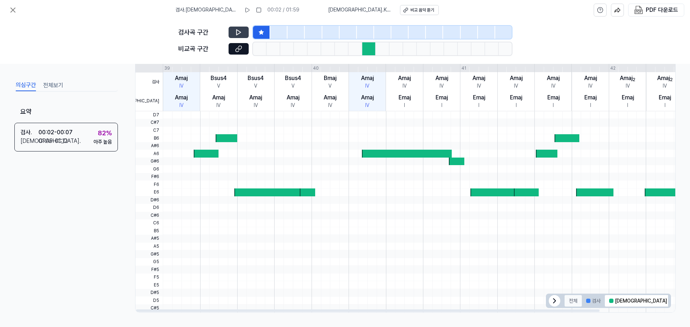
click at [574, 300] on button "전체" at bounding box center [573, 300] width 17 height 11
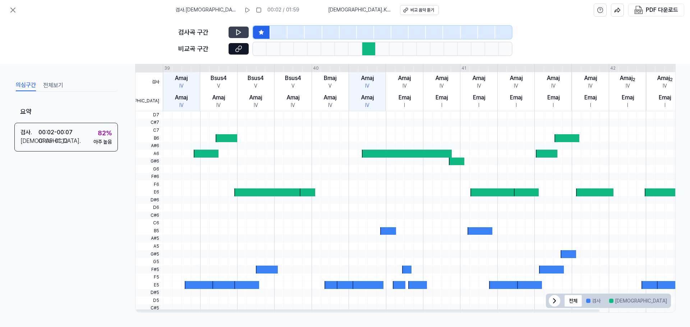
click at [240, 30] on icon at bounding box center [238, 32] width 7 height 7
click at [241, 31] on icon at bounding box center [238, 32] width 7 height 7
click at [201, 93] on div "Amaj IV" at bounding box center [218, 101] width 37 height 19
click at [212, 93] on div "Amaj" at bounding box center [218, 97] width 13 height 9
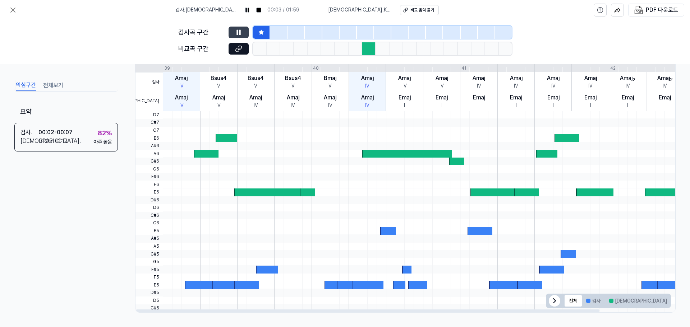
click at [217, 81] on div "Bsus4" at bounding box center [219, 78] width 16 height 9
click at [218, 99] on div "Amaj" at bounding box center [218, 97] width 13 height 9
click at [241, 33] on icon at bounding box center [238, 32] width 7 height 7
click at [239, 49] on icon at bounding box center [240, 48] width 4 height 4
click at [308, 145] on div at bounding box center [460, 146] width 594 height 8
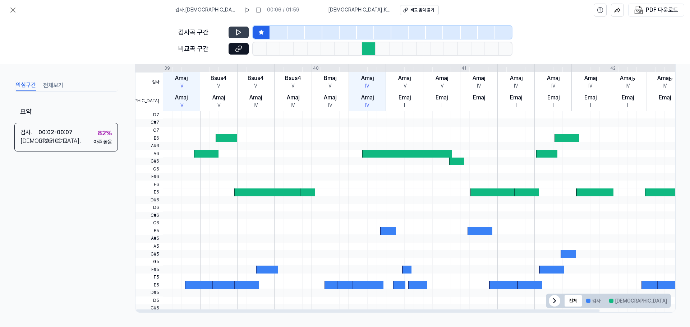
click at [233, 28] on button at bounding box center [239, 32] width 20 height 11
click at [671, 300] on button "겹치는 부분" at bounding box center [689, 300] width 37 height 11
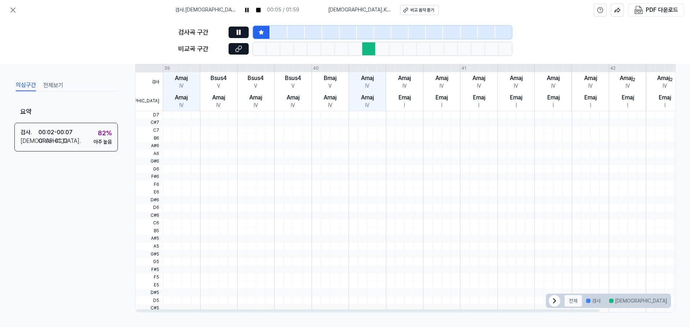
click at [572, 301] on button "전체" at bounding box center [573, 300] width 17 height 11
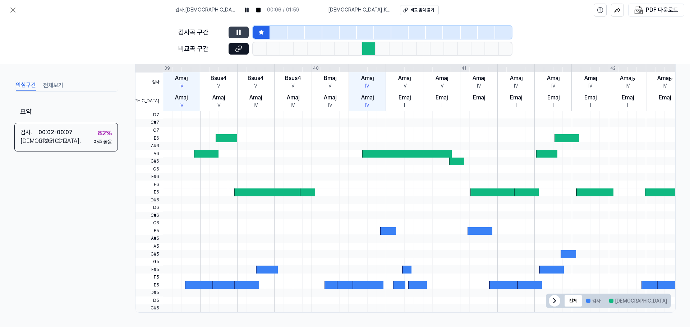
click at [234, 34] on button at bounding box center [239, 32] width 20 height 11
click at [280, 32] on div at bounding box center [278, 32] width 17 height 13
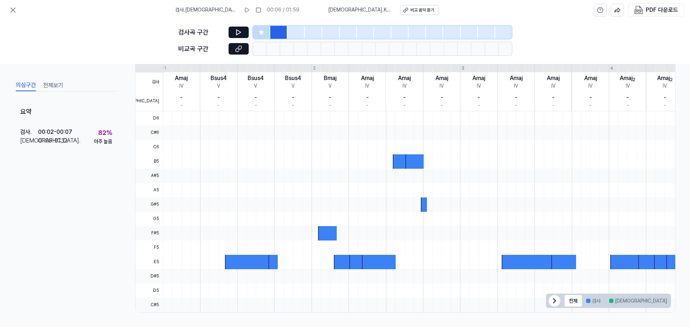
click at [300, 30] on div at bounding box center [295, 32] width 17 height 13
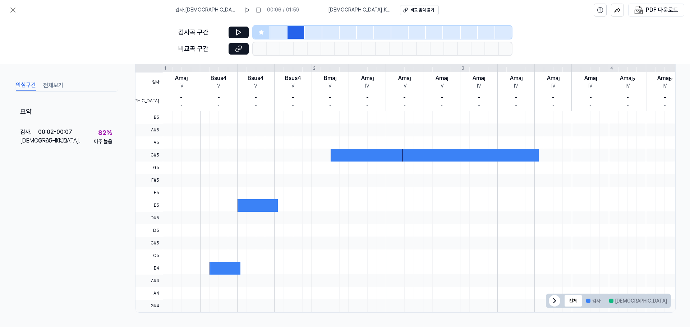
click at [329, 32] on div at bounding box center [330, 32] width 17 height 13
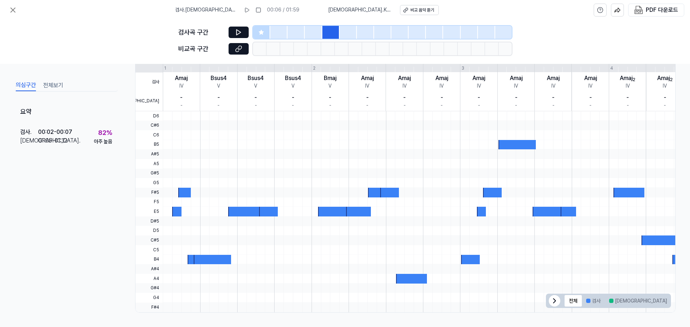
click at [307, 32] on div at bounding box center [313, 32] width 17 height 13
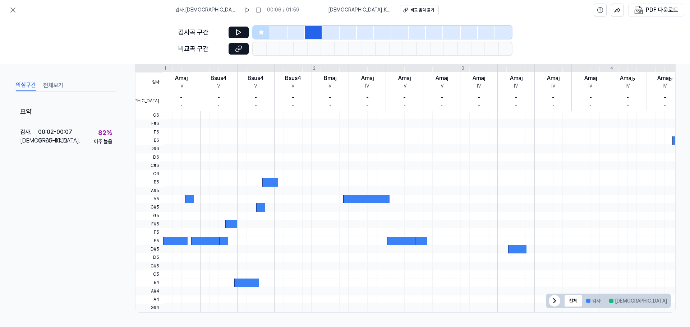
click at [341, 33] on div at bounding box center [348, 32] width 17 height 13
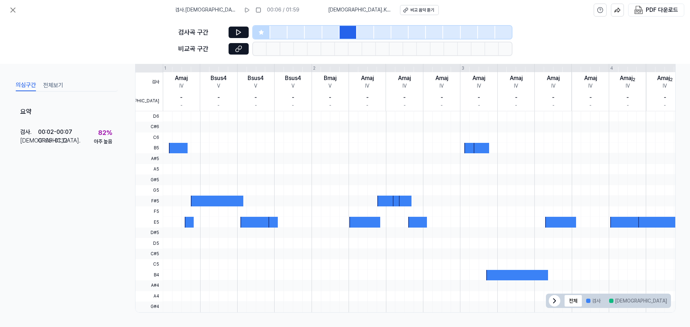
click at [355, 31] on div at bounding box center [348, 32] width 17 height 13
click at [368, 29] on div at bounding box center [365, 32] width 17 height 13
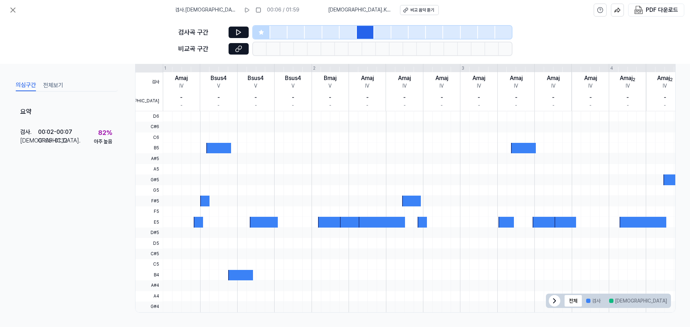
click at [378, 28] on div at bounding box center [382, 32] width 17 height 13
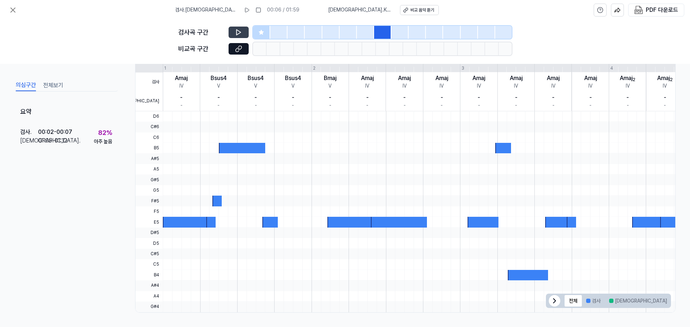
click at [238, 28] on button at bounding box center [239, 32] width 20 height 11
click at [398, 34] on div at bounding box center [399, 32] width 17 height 13
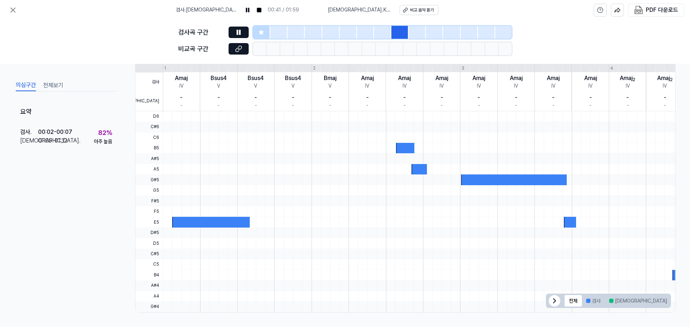
click at [415, 33] on div at bounding box center [417, 32] width 17 height 13
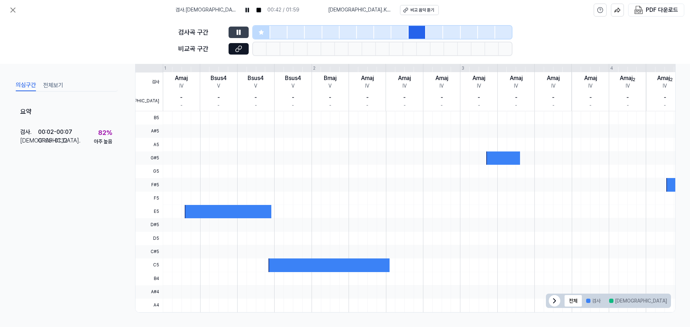
click at [240, 33] on icon at bounding box center [239, 32] width 1 height 5
click at [257, 33] on div at bounding box center [261, 32] width 17 height 13
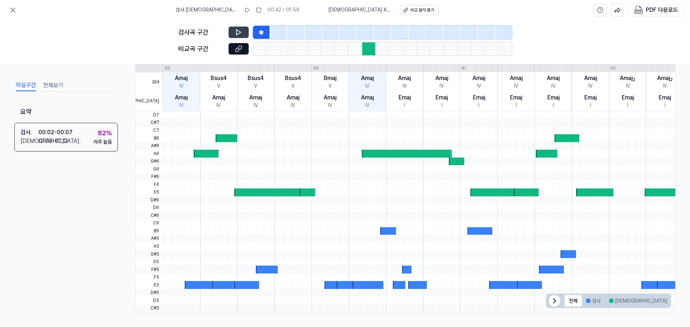
click at [238, 32] on icon at bounding box center [238, 32] width 7 height 7
click at [235, 26] on div "검사곡 구간" at bounding box center [344, 32] width 333 height 13
click at [238, 30] on icon at bounding box center [238, 32] width 4 height 5
click at [196, 143] on div at bounding box center [460, 146] width 594 height 8
click at [202, 148] on div at bounding box center [460, 146] width 594 height 8
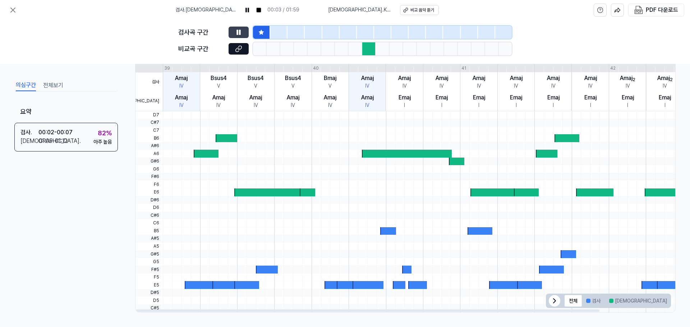
click at [240, 36] on button at bounding box center [239, 32] width 20 height 11
click at [16, 8] on icon at bounding box center [13, 10] width 9 height 9
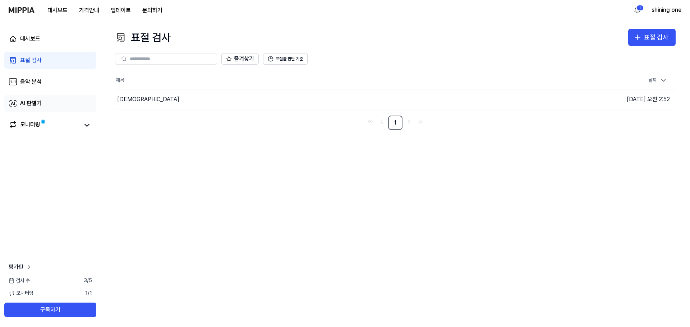
click at [48, 98] on link "AI 판별기" at bounding box center [50, 103] width 92 height 17
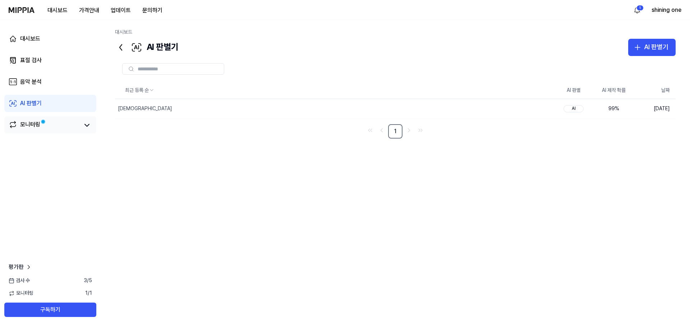
click at [65, 123] on link "모니터링" at bounding box center [44, 125] width 70 height 10
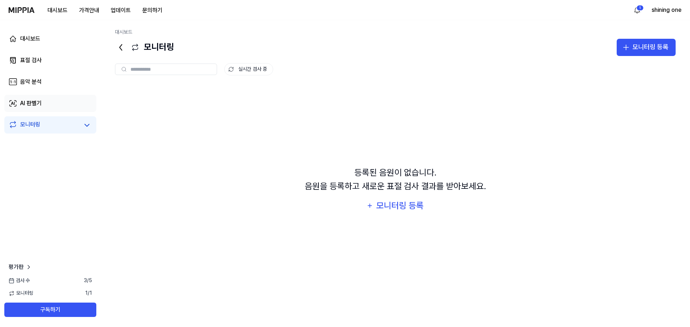
click at [48, 104] on link "AI 판별기" at bounding box center [50, 103] width 92 height 17
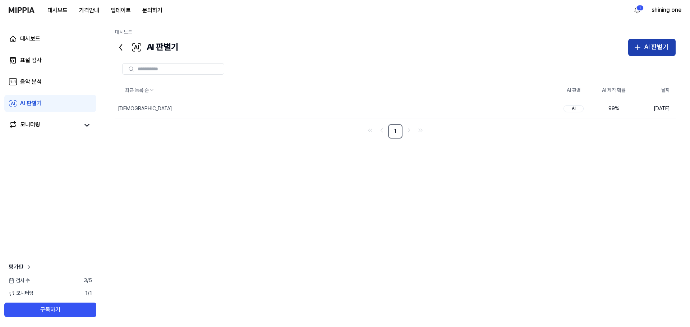
click at [637, 47] on icon "button" at bounding box center [637, 47] width 5 height 0
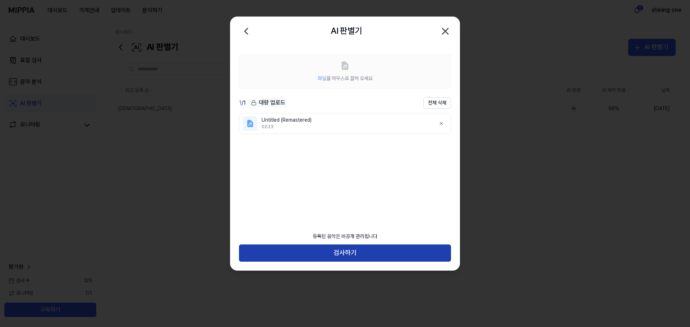
click at [360, 253] on button "검사하기" at bounding box center [345, 253] width 212 height 17
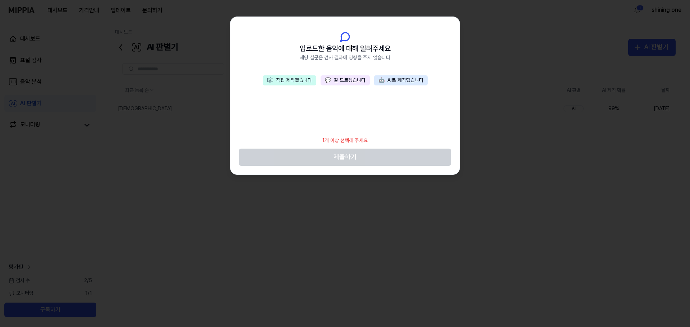
click at [409, 85] on button "🤖 AI로 제작했습니다" at bounding box center [401, 80] width 54 height 10
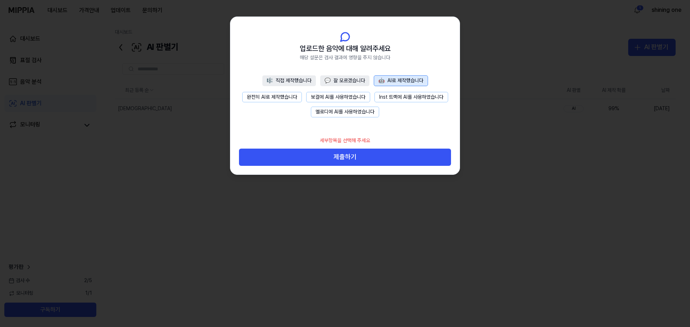
click at [274, 97] on button "완전히 AI로 제작했습니다" at bounding box center [272, 97] width 60 height 11
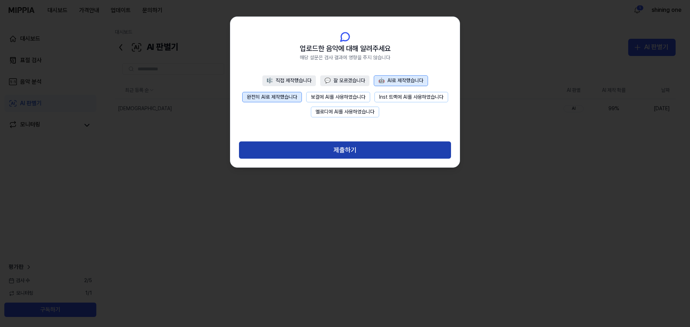
click at [327, 143] on button "제출하기" at bounding box center [345, 150] width 212 height 17
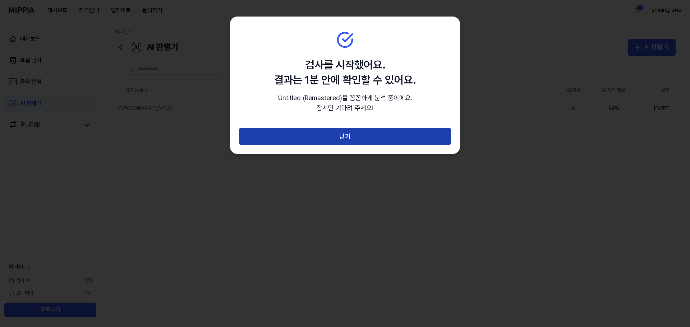
click at [361, 137] on button "닫기" at bounding box center [345, 136] width 212 height 17
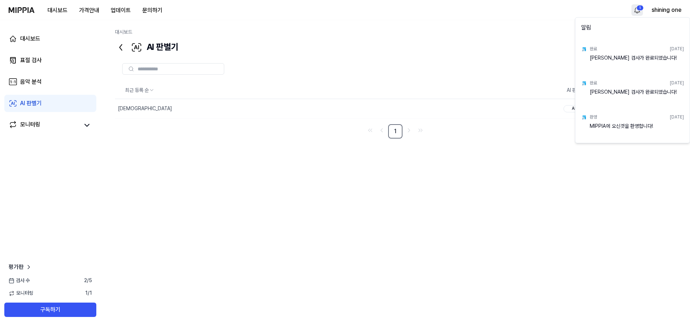
click at [635, 12] on html "대시보드 가격안내 업데이트 문의하기 1 shining one 대시보드 표절 검사 음악 분석 AI 판별기 모니터링 평가판 검사 [DATE] 모니…" at bounding box center [345, 163] width 690 height 327
click at [630, 8] on html "대시보드 가격안내 업데이트 문의하기 shining one 대시보드 표절 검사 음악 분석 AI 판별기 모니터링 평가판 검사 [DATE] 모니터링…" at bounding box center [345, 163] width 690 height 327
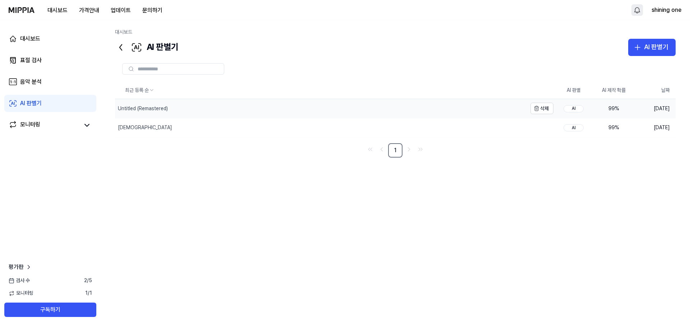
click at [304, 111] on div "Untitled (Remastered)" at bounding box center [321, 108] width 412 height 19
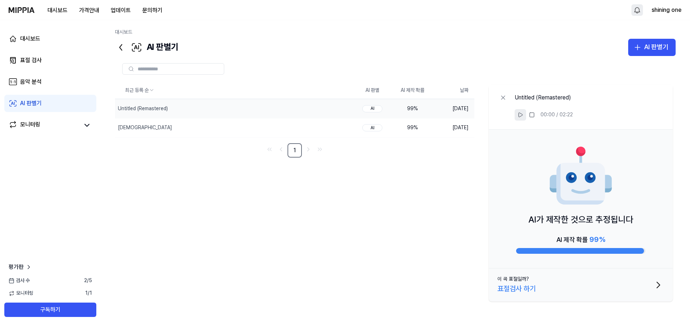
click at [519, 117] on icon at bounding box center [520, 115] width 6 height 6
click at [521, 118] on icon at bounding box center [520, 115] width 6 height 6
click at [49, 84] on link "음악 분석" at bounding box center [50, 81] width 92 height 17
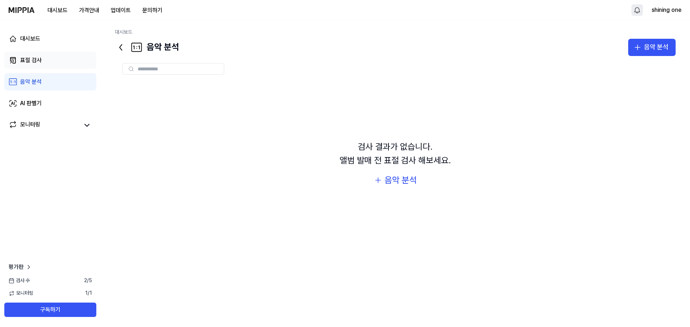
click at [41, 60] on div "표절 검사" at bounding box center [31, 60] width 22 height 9
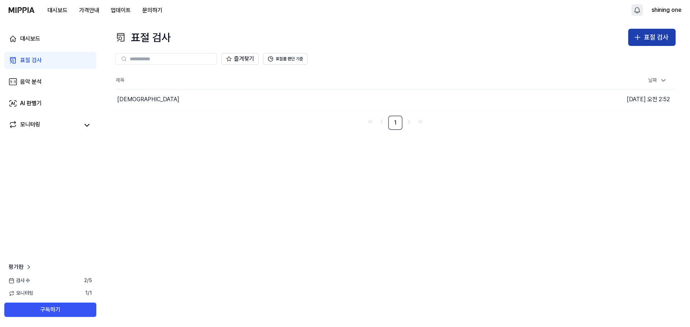
click at [653, 33] on div "표절 검사" at bounding box center [656, 37] width 24 height 10
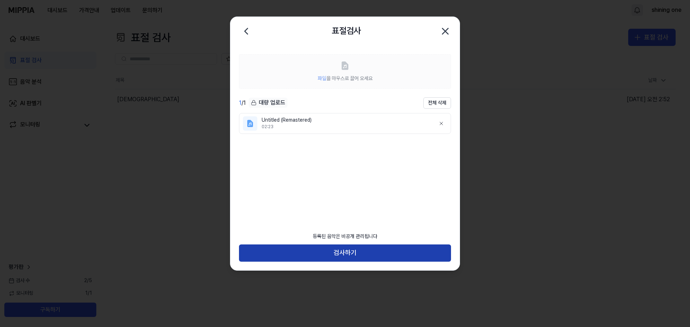
click at [343, 252] on button "검사하기" at bounding box center [345, 253] width 212 height 17
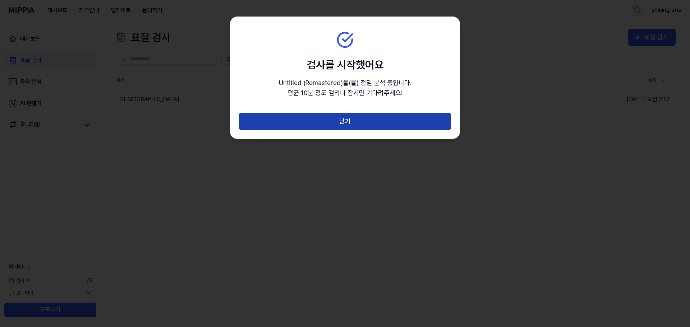
click at [388, 124] on button "닫기" at bounding box center [345, 121] width 212 height 17
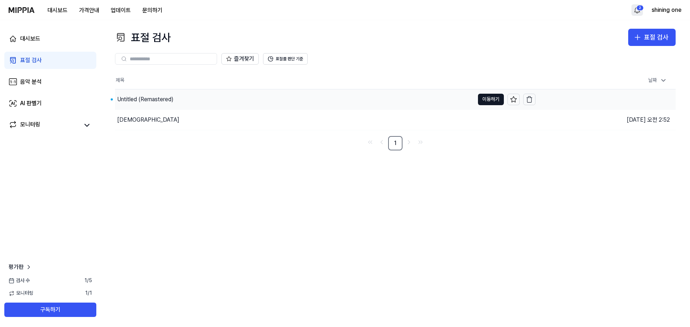
click at [197, 98] on div "Untitled (Remastered)" at bounding box center [294, 99] width 359 height 20
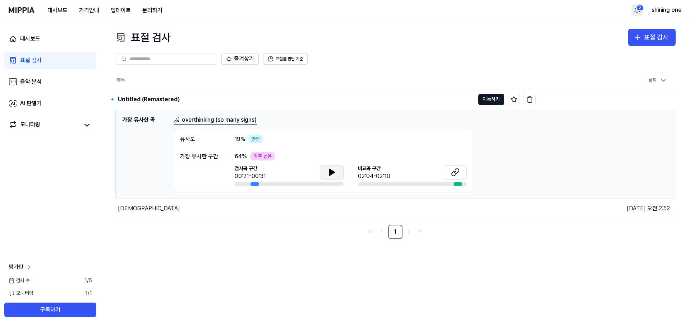
click at [337, 167] on button at bounding box center [332, 172] width 23 height 14
click at [336, 171] on icon at bounding box center [332, 172] width 9 height 9
click at [452, 169] on icon at bounding box center [455, 172] width 9 height 9
click at [231, 116] on link "overthinking (so many signs)" at bounding box center [215, 120] width 83 height 9
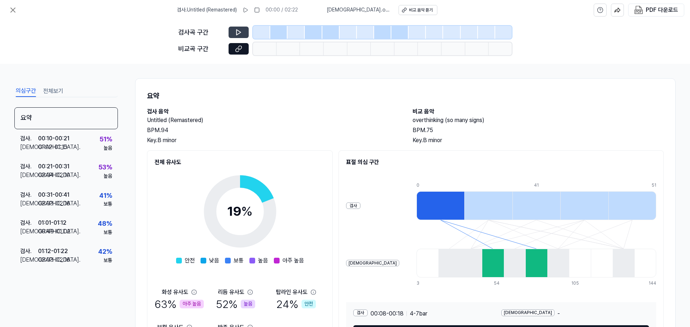
click at [236, 28] on button at bounding box center [239, 32] width 20 height 11
click at [237, 30] on icon at bounding box center [238, 32] width 4 height 5
click at [258, 35] on div at bounding box center [261, 32] width 17 height 13
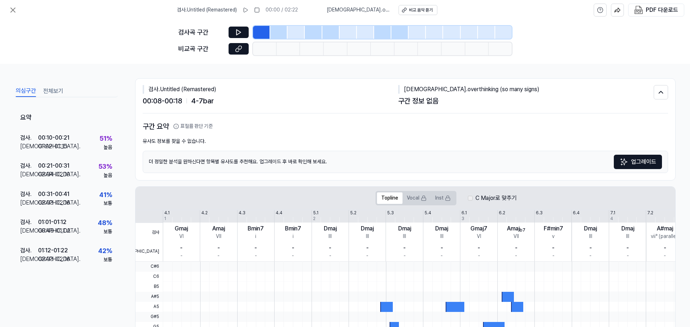
click at [276, 30] on div at bounding box center [278, 32] width 17 height 13
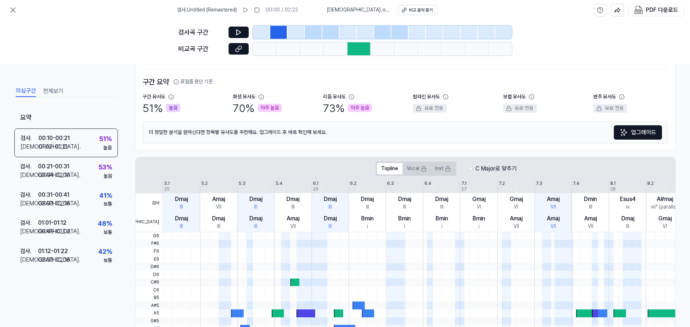
scroll to position [166, 0]
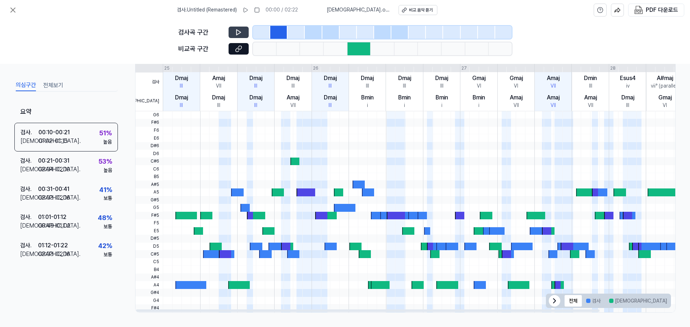
click at [236, 30] on icon at bounding box center [238, 32] width 4 height 5
click at [237, 31] on icon at bounding box center [237, 32] width 1 height 5
click at [362, 46] on div at bounding box center [360, 48] width 24 height 13
click at [242, 48] on icon at bounding box center [238, 48] width 7 height 7
click at [359, 47] on div at bounding box center [360, 48] width 24 height 13
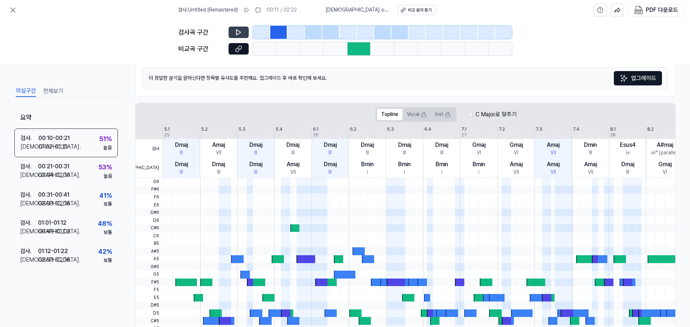
scroll to position [144, 0]
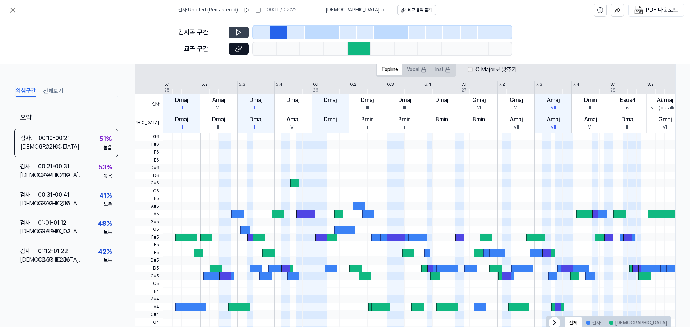
click at [241, 33] on icon at bounding box center [238, 32] width 7 height 7
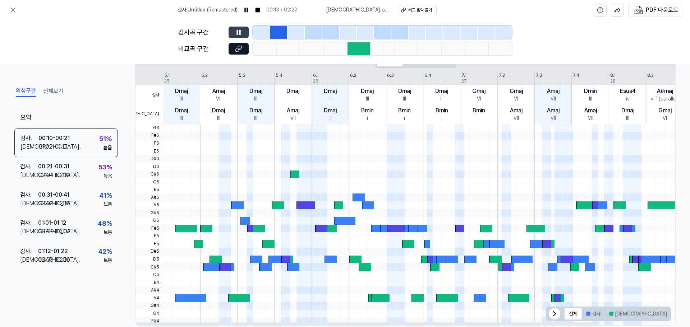
scroll to position [166, 0]
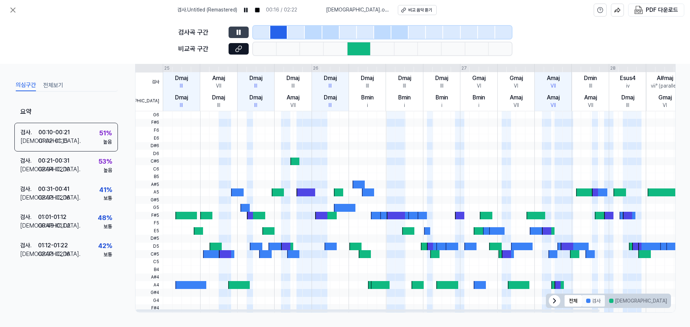
click at [593, 302] on button "검사" at bounding box center [593, 300] width 23 height 11
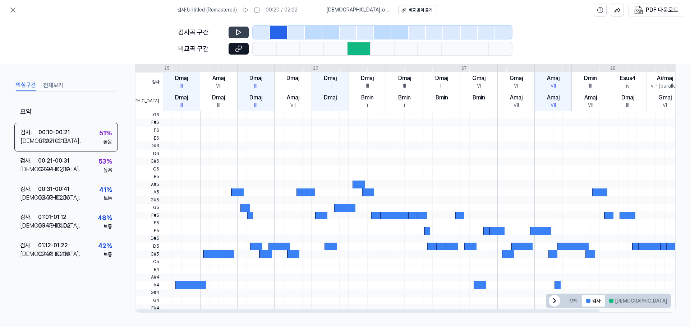
click at [243, 33] on button at bounding box center [239, 32] width 20 height 11
click at [186, 82] on div "Dmaj" at bounding box center [181, 78] width 13 height 9
drag, startPoint x: 179, startPoint y: 76, endPoint x: 197, endPoint y: 79, distance: 18.1
click at [197, 79] on div "Dmaj III" at bounding box center [181, 81] width 37 height 19
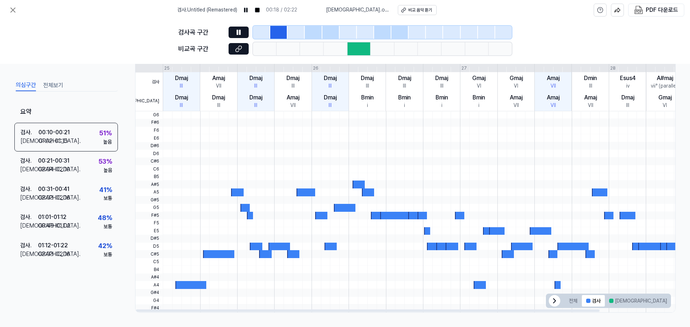
click at [200, 80] on div at bounding box center [200, 85] width 0 height 51
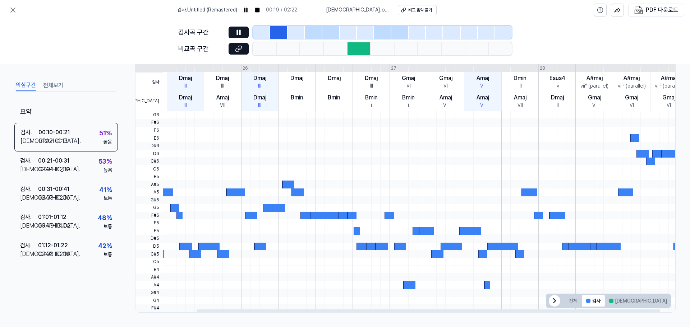
drag, startPoint x: 253, startPoint y: 102, endPoint x: 319, endPoint y: 123, distance: 69.4
click at [187, 101] on div "Dmaj" at bounding box center [185, 97] width 13 height 9
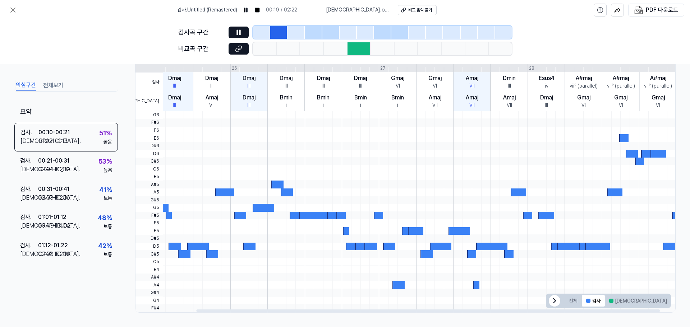
drag, startPoint x: 344, startPoint y: 137, endPoint x: 210, endPoint y: 137, distance: 134.8
click at [224, 111] on div at bounding box center [379, 111] width 594 height 0
drag, startPoint x: 461, startPoint y: 151, endPoint x: 349, endPoint y: 149, distance: 112.5
click at [349, 111] on div at bounding box center [379, 111] width 594 height 0
drag, startPoint x: 355, startPoint y: 175, endPoint x: 297, endPoint y: 173, distance: 57.5
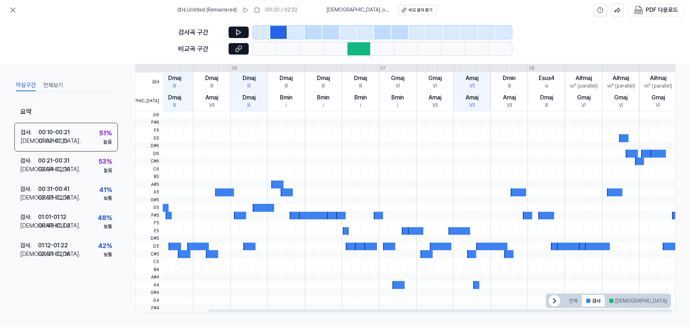
click at [297, 111] on div at bounding box center [379, 111] width 594 height 0
drag, startPoint x: 494, startPoint y: 229, endPoint x: 468, endPoint y: 225, distance: 25.8
click at [468, 111] on div at bounding box center [379, 111] width 594 height 0
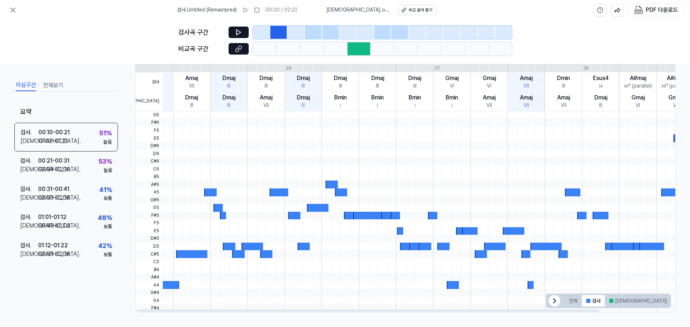
scroll to position [0, 0]
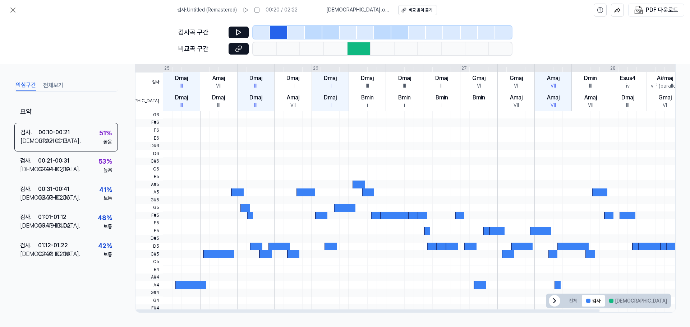
drag, startPoint x: 571, startPoint y: 218, endPoint x: 680, endPoint y: 230, distance: 109.8
click at [680, 230] on div "의심구간 전체보기 요약 검사 . 00:10 - 00:21 비교 . 01:02 - 01:15 51 % 높음 검사 . 00:21 - 00:31 비…" at bounding box center [345, 195] width 690 height 263
click at [408, 211] on div at bounding box center [460, 208] width 594 height 8
click at [404, 213] on div at bounding box center [395, 216] width 31 height 8
drag, startPoint x: 190, startPoint y: 214, endPoint x: 205, endPoint y: 214, distance: 14.7
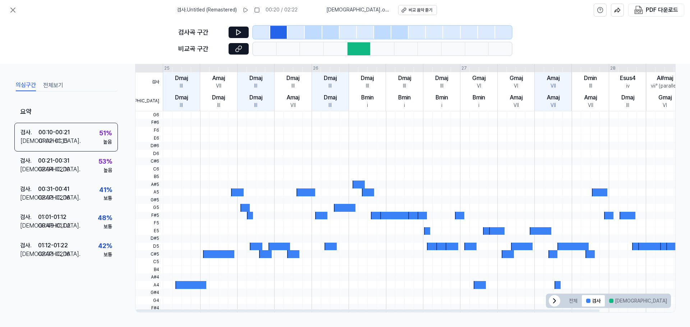
click at [205, 214] on div at bounding box center [460, 211] width 594 height 201
click at [676, 301] on div at bounding box center [678, 301] width 4 height 4
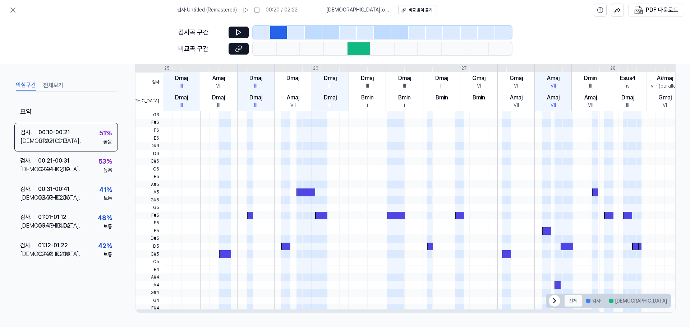
click at [573, 302] on button "전체" at bounding box center [573, 300] width 17 height 11
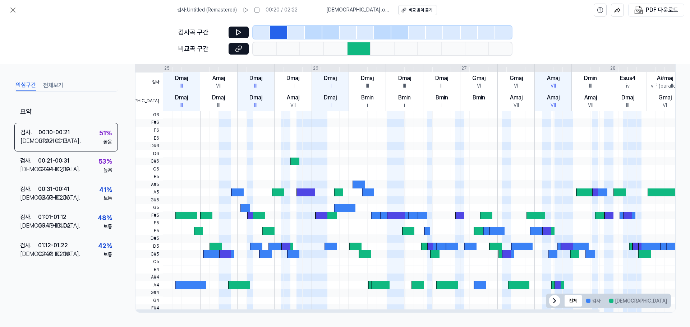
click at [551, 302] on icon at bounding box center [554, 301] width 9 height 9
click at [648, 298] on div at bounding box center [460, 301] width 594 height 8
click at [654, 298] on span "전체 검사 비교 겹치는 부분" at bounding box center [662, 301] width 17 height 14
click at [73, 171] on div "검사 . 00:21 - 00:31 비교 . 02:04 - 02:10 53 % 높음" at bounding box center [65, 166] width 103 height 28
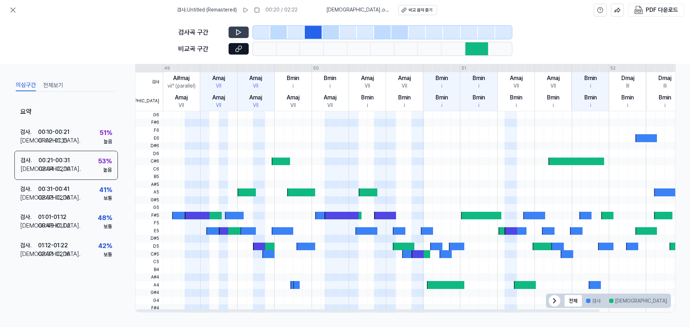
click at [238, 31] on icon at bounding box center [238, 32] width 7 height 7
click at [238, 31] on icon at bounding box center [237, 32] width 1 height 5
click at [240, 32] on icon at bounding box center [238, 32] width 4 height 5
click at [240, 32] on icon at bounding box center [239, 32] width 1 height 5
click at [236, 30] on icon at bounding box center [238, 32] width 7 height 7
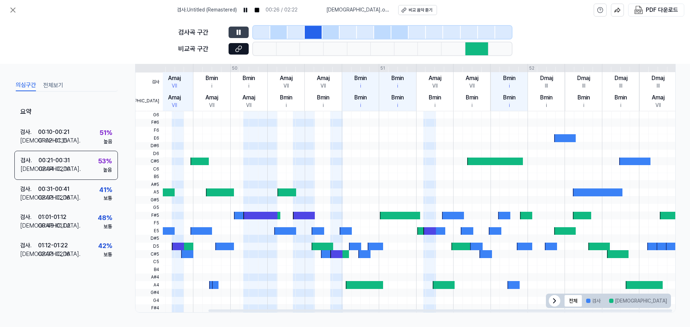
drag, startPoint x: 286, startPoint y: 189, endPoint x: 195, endPoint y: 167, distance: 93.7
click at [98, 174] on div "의심구간 전체보기 요약 검사 . 00:10 - 00:21 비교 . 01:02 - 01:15 51 % 높음 검사 . 00:21 - 00:31 비…" at bounding box center [345, 195] width 690 height 263
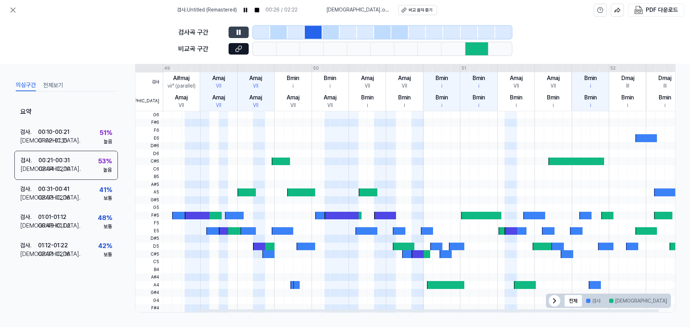
drag, startPoint x: 322, startPoint y: 146, endPoint x: 457, endPoint y: 149, distance: 134.8
click at [457, 149] on div at bounding box center [460, 211] width 594 height 201
click at [341, 32] on div at bounding box center [348, 32] width 17 height 13
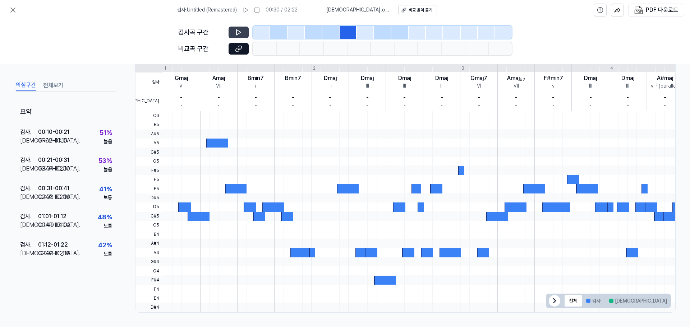
click at [334, 30] on div at bounding box center [330, 32] width 17 height 13
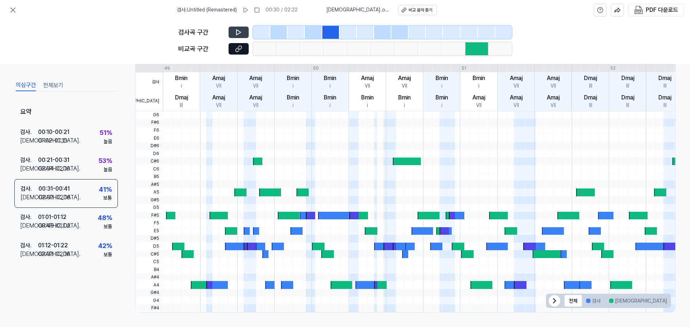
click at [236, 29] on icon at bounding box center [238, 32] width 7 height 7
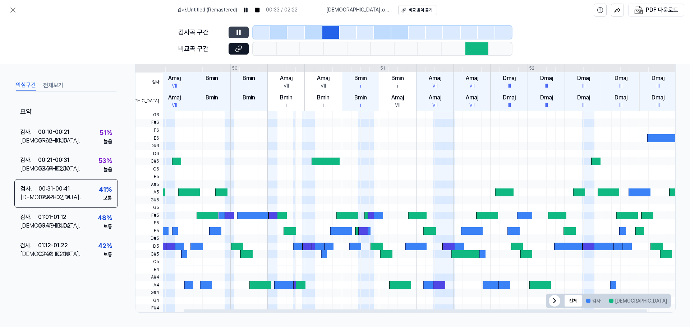
drag, startPoint x: 371, startPoint y: 180, endPoint x: 169, endPoint y: 157, distance: 202.9
click at [169, 157] on div at bounding box center [379, 211] width 594 height 201
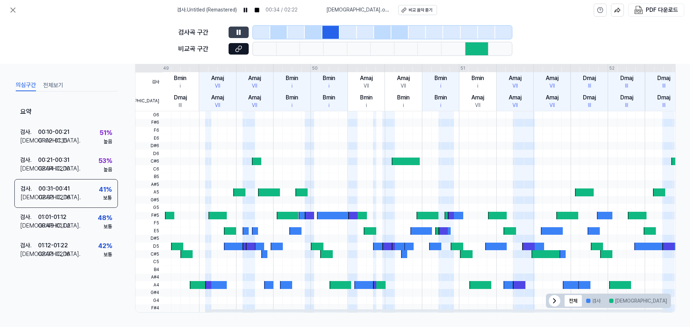
scroll to position [0, 0]
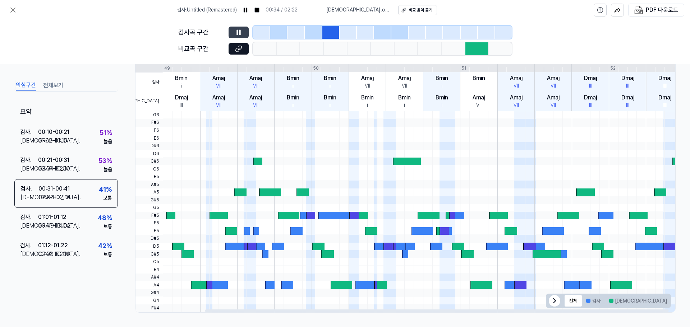
drag, startPoint x: 299, startPoint y: 143, endPoint x: 434, endPoint y: 144, distance: 135.5
click at [433, 144] on div at bounding box center [460, 146] width 594 height 8
click at [238, 34] on icon at bounding box center [237, 32] width 1 height 5
click at [356, 31] on div at bounding box center [348, 32] width 17 height 13
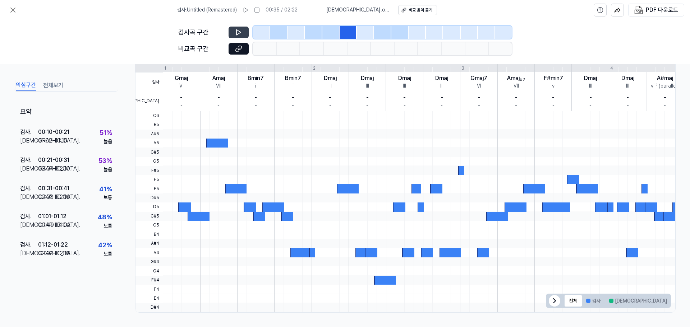
click at [381, 33] on div at bounding box center [382, 32] width 17 height 13
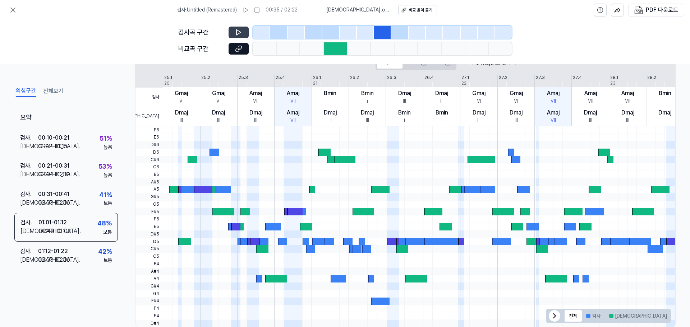
scroll to position [166, 0]
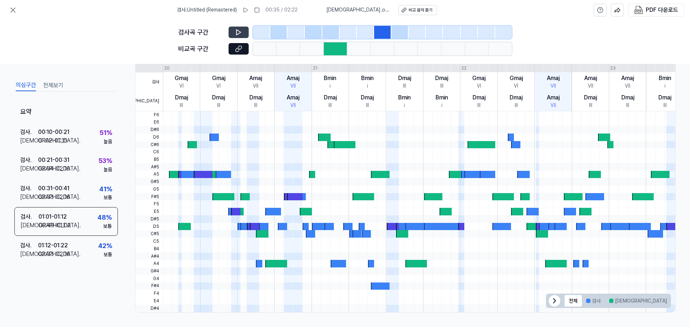
click at [240, 35] on icon at bounding box center [238, 32] width 7 height 7
click at [239, 34] on icon at bounding box center [238, 32] width 7 height 7
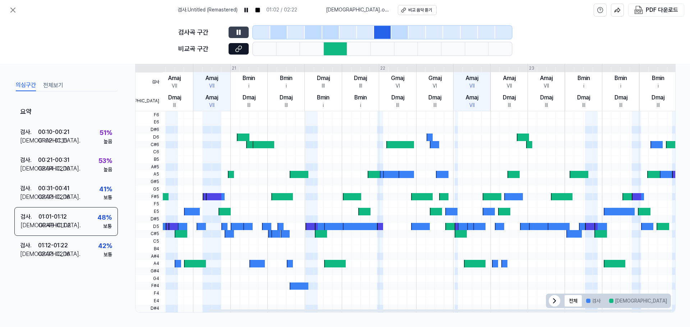
drag, startPoint x: 359, startPoint y: 171, endPoint x: 220, endPoint y: 167, distance: 138.4
click at [220, 111] on div at bounding box center [379, 111] width 594 height 0
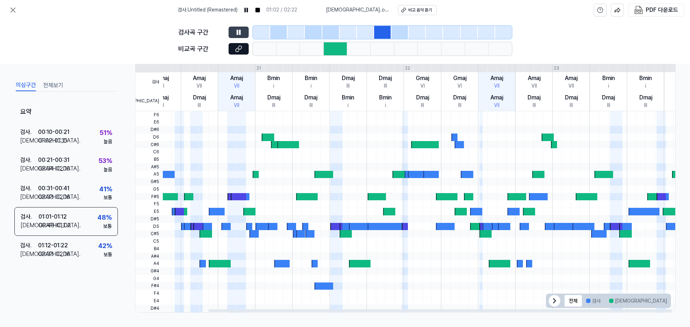
scroll to position [0, 0]
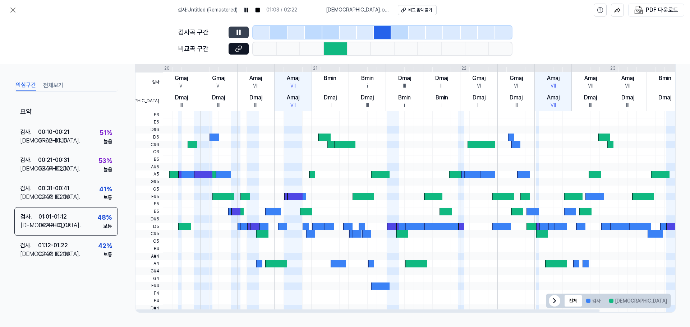
drag, startPoint x: 331, startPoint y: 162, endPoint x: 454, endPoint y: 158, distance: 123.7
click at [454, 158] on div at bounding box center [460, 160] width 594 height 8
click at [236, 31] on icon at bounding box center [238, 32] width 7 height 7
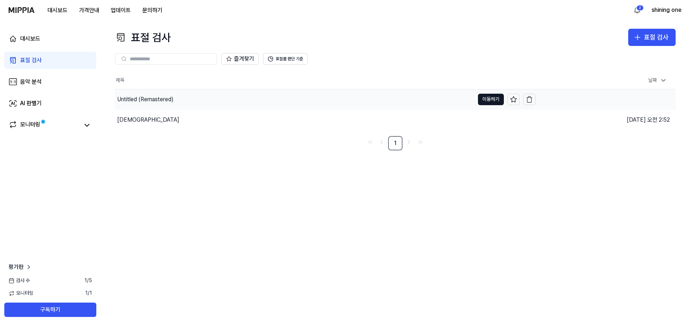
click at [195, 99] on div "Untitled (Remastered)" at bounding box center [294, 99] width 359 height 20
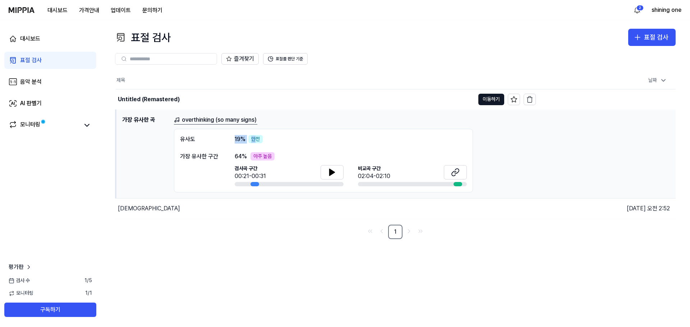
drag, startPoint x: 254, startPoint y: 138, endPoint x: 228, endPoint y: 141, distance: 26.7
click at [232, 141] on div "[DEMOGRAPHIC_DATA]도 19 % 안전" at bounding box center [323, 139] width 287 height 9
click at [220, 141] on div "[DEMOGRAPHIC_DATA]도 19 % 안전" at bounding box center [323, 139] width 287 height 9
drag, startPoint x: 198, startPoint y: 149, endPoint x: 292, endPoint y: 156, distance: 94.4
click at [291, 156] on div "유사도 19 % 안전 가장 유사한 구간 64 % 아주 높음 검사곡 구간 00:21-00:31 [GEOGRAPHIC_DATA] 구간 02:04-…" at bounding box center [323, 161] width 299 height 64
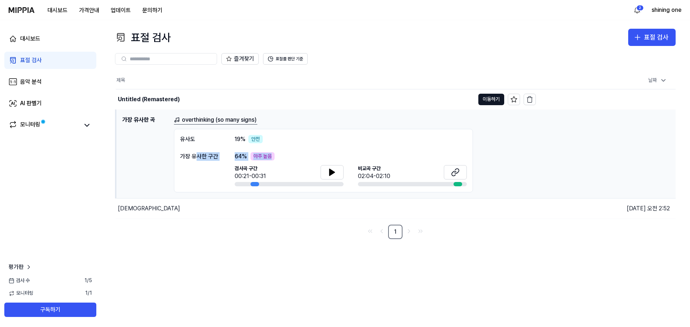
click at [292, 156] on div "64 % 아주 높음" at bounding box center [351, 156] width 232 height 9
drag, startPoint x: 133, startPoint y: 118, endPoint x: 153, endPoint y: 118, distance: 20.8
click at [153, 118] on h1 "가장 유사한 곡" at bounding box center [145, 154] width 46 height 77
click at [49, 102] on link "AI 판별기" at bounding box center [50, 103] width 92 height 17
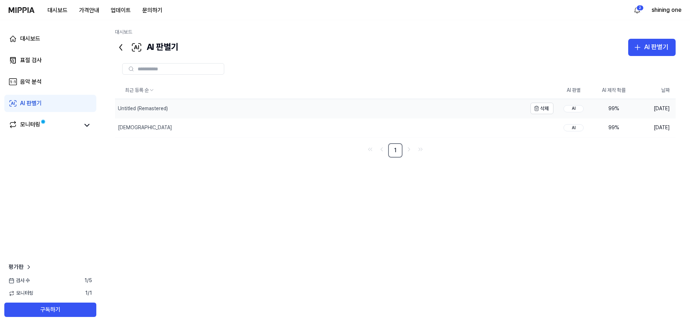
click at [468, 112] on div "Untitled (Remastered)" at bounding box center [321, 108] width 412 height 19
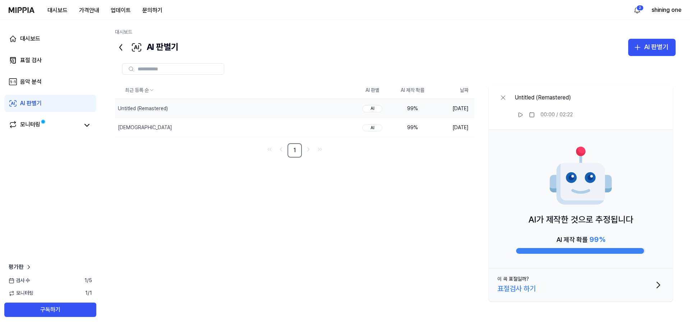
click at [563, 203] on img at bounding box center [580, 176] width 65 height 65
click at [59, 135] on div "대시보드 표절 검사 음악 분석 AI 판별기 모니터링" at bounding box center [50, 82] width 101 height 124
click at [60, 129] on link "모니터링" at bounding box center [44, 125] width 70 height 10
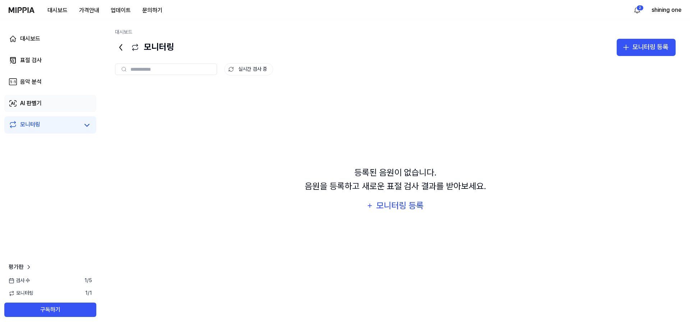
click at [59, 105] on link "AI 판별기" at bounding box center [50, 103] width 92 height 17
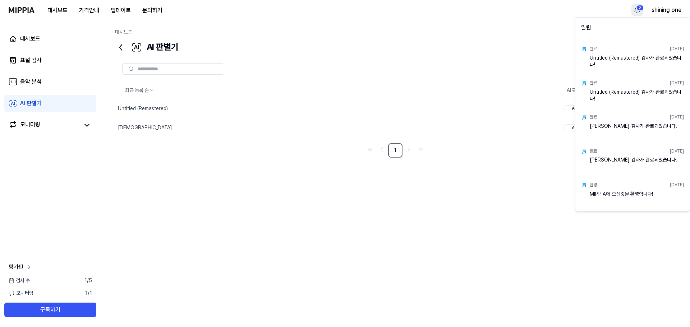
click at [639, 10] on html "대시보드 가격안내 업데이트 문의하기 2 shining one 대시보드 표절 검사 음악 분석 AI 판별기 모니터링 평가판 검사 [DATE] 모니…" at bounding box center [345, 163] width 690 height 327
click at [639, 10] on html "대시보드 가격안내 업데이트 문의하기 shining one 대시보드 표절 검사 음악 분석 AI 판별기 모니터링 평가판 검사 [DATE] 모니터링…" at bounding box center [345, 163] width 690 height 327
